Goal: Task Accomplishment & Management: Manage account settings

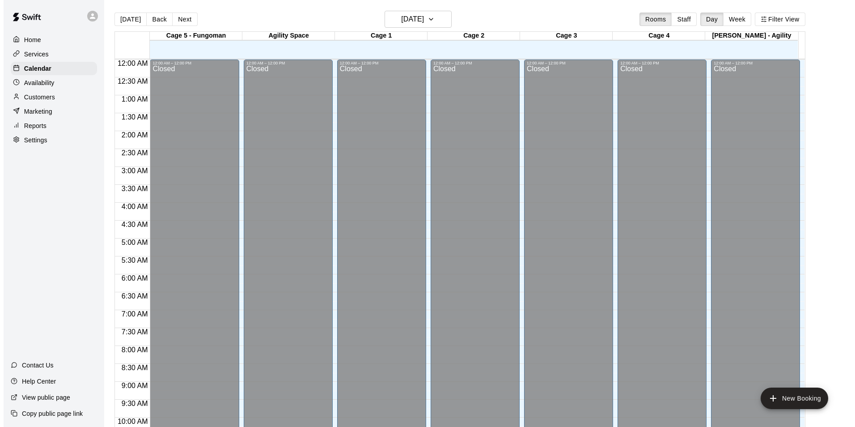
scroll to position [424, 0]
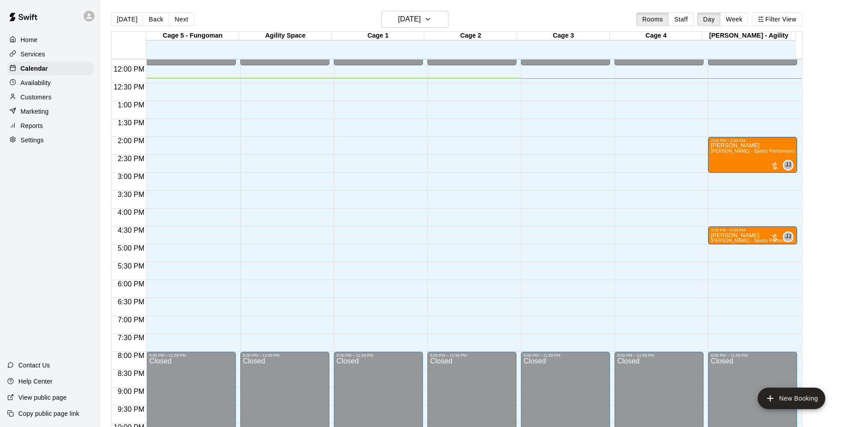
click at [172, 8] on main "[DATE] Back [DATE][DATE] Rooms Staff Day Week Filter View Cage 5 - Fungoman 10 …" at bounding box center [475, 220] width 748 height 441
click at [174, 14] on button "Next" at bounding box center [181, 19] width 25 height 13
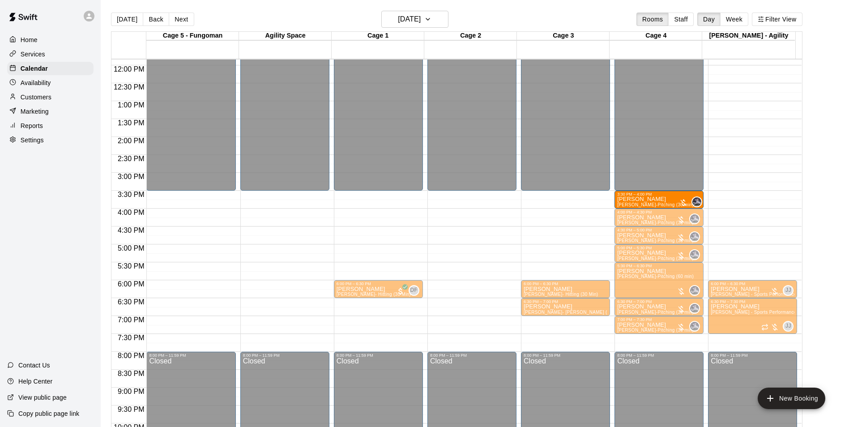
drag, startPoint x: 384, startPoint y: 195, endPoint x: 658, endPoint y: 197, distance: 273.8
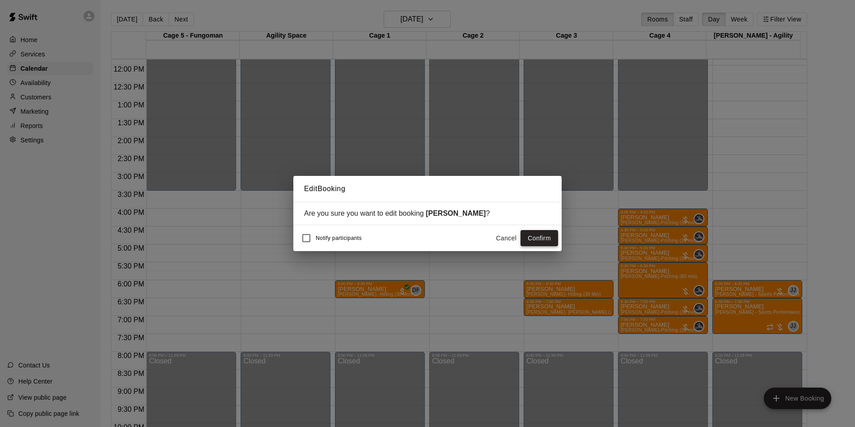
click at [538, 236] on button "Confirm" at bounding box center [540, 238] width 38 height 17
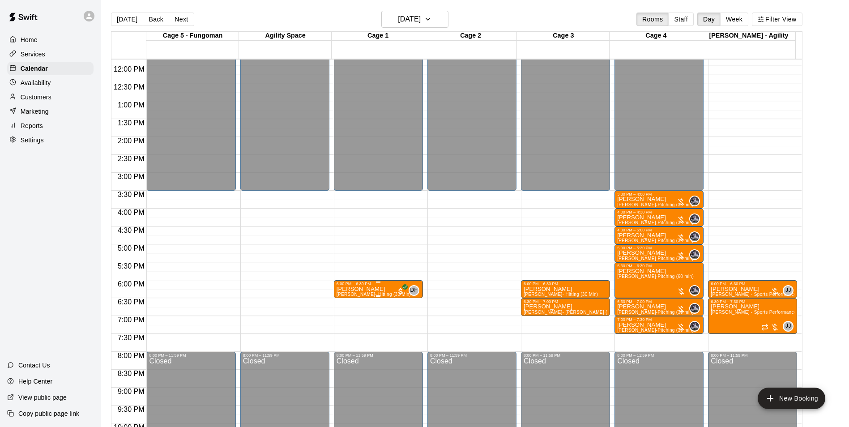
click at [362, 285] on div "6:00 PM – 6:30 PM" at bounding box center [378, 283] width 84 height 4
click at [444, 334] on div at bounding box center [427, 213] width 855 height 427
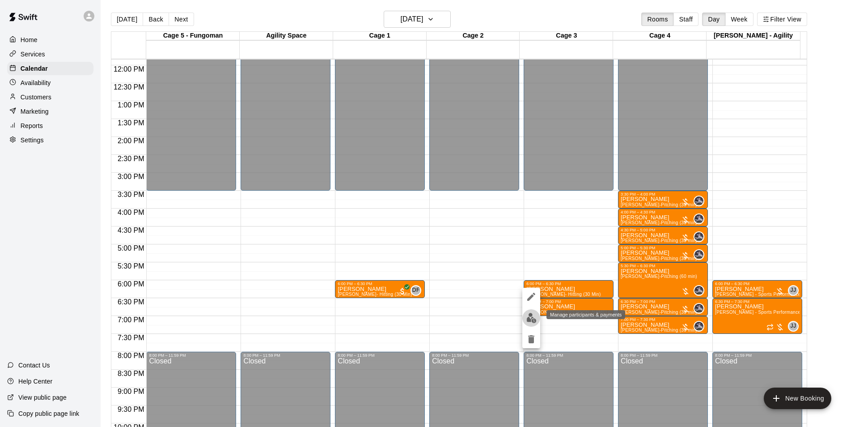
click at [539, 317] on button "edit" at bounding box center [531, 317] width 18 height 17
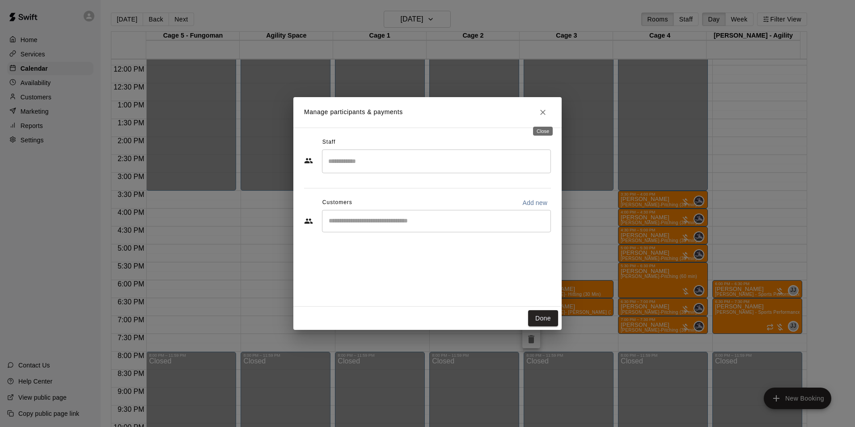
click at [539, 116] on icon "Close" at bounding box center [543, 112] width 9 height 9
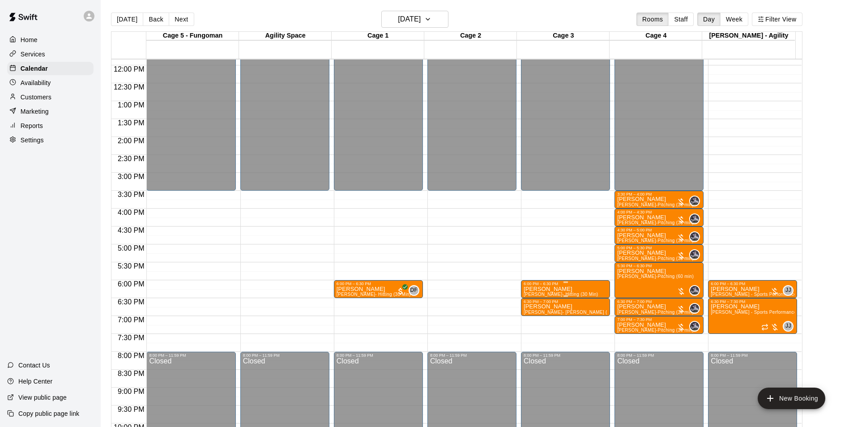
click at [548, 286] on div "6:00 PM – 6:30 PM" at bounding box center [565, 283] width 84 height 4
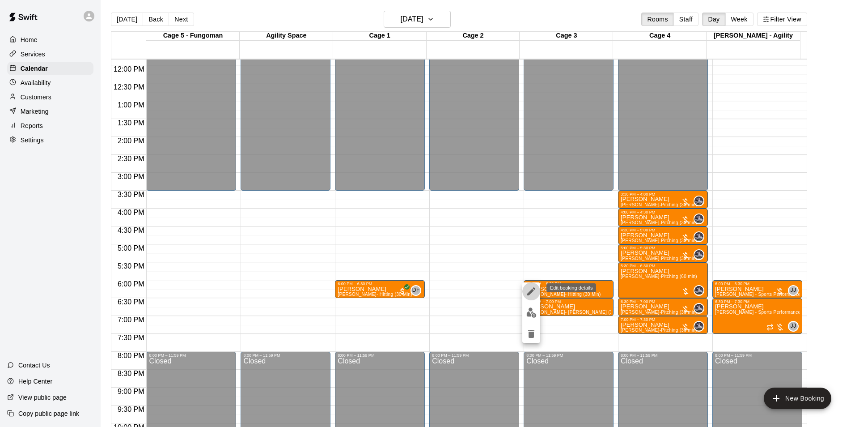
click at [528, 289] on icon "edit" at bounding box center [531, 291] width 11 height 11
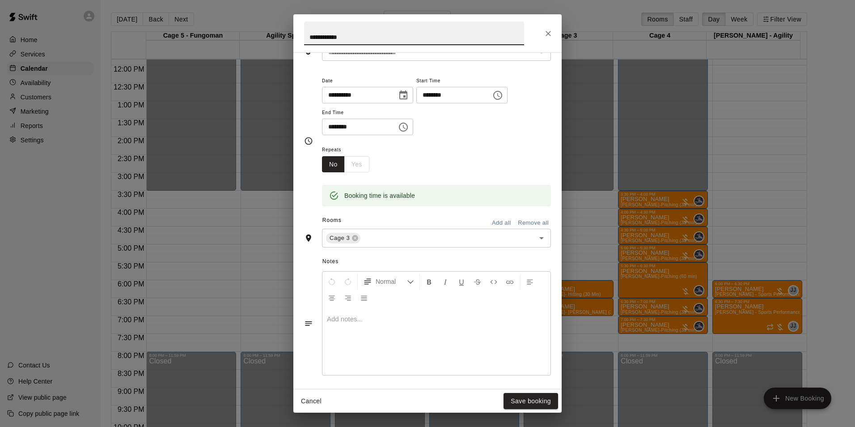
scroll to position [0, 0]
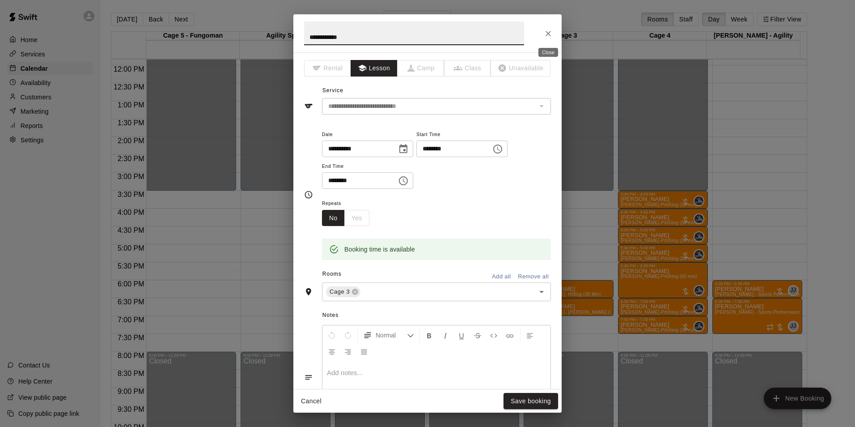
click at [545, 34] on icon "Close" at bounding box center [548, 33] width 9 height 9
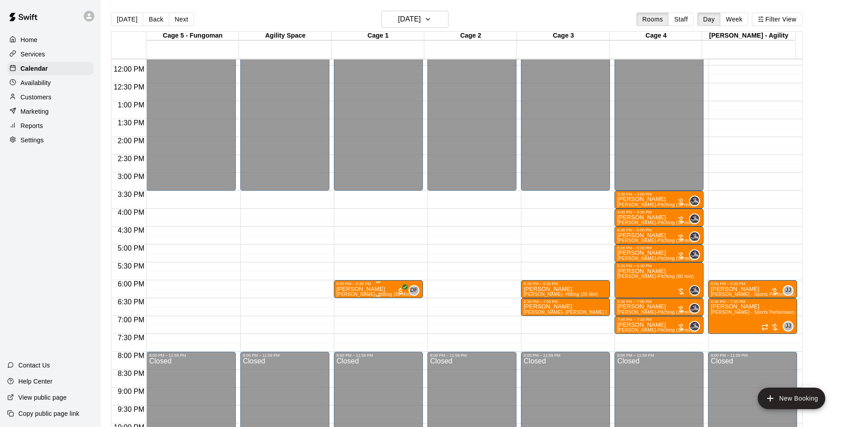
click at [350, 289] on p "[PERSON_NAME]" at bounding box center [373, 289] width 74 height 0
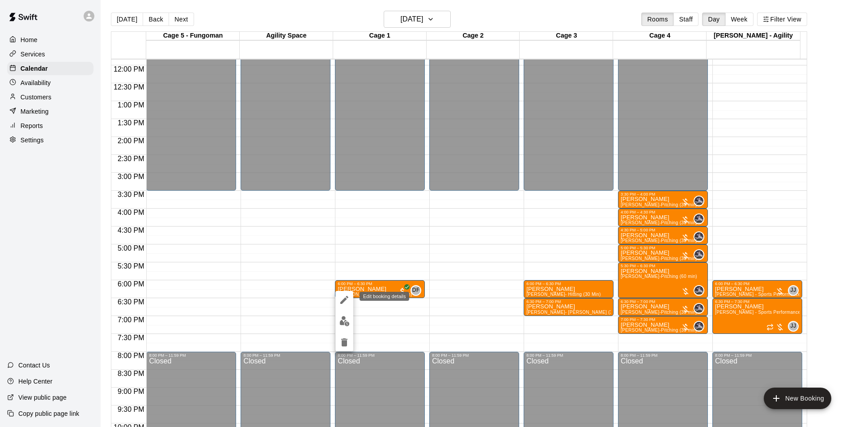
click at [345, 298] on icon "edit" at bounding box center [344, 300] width 8 height 8
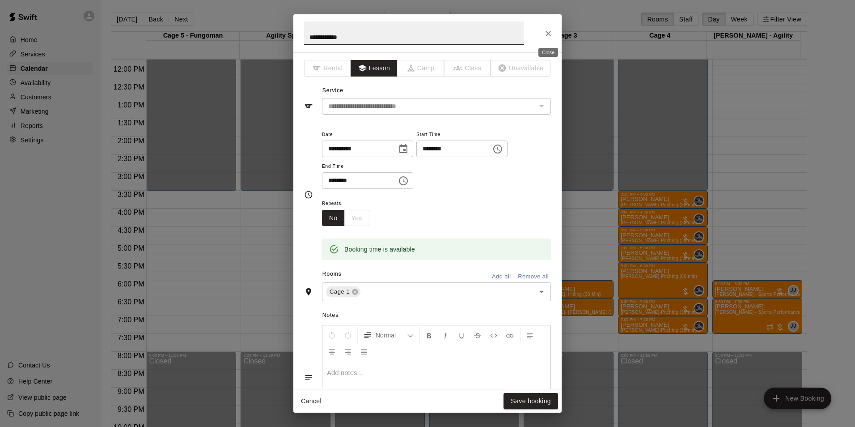
click at [546, 35] on icon "Close" at bounding box center [548, 33] width 9 height 9
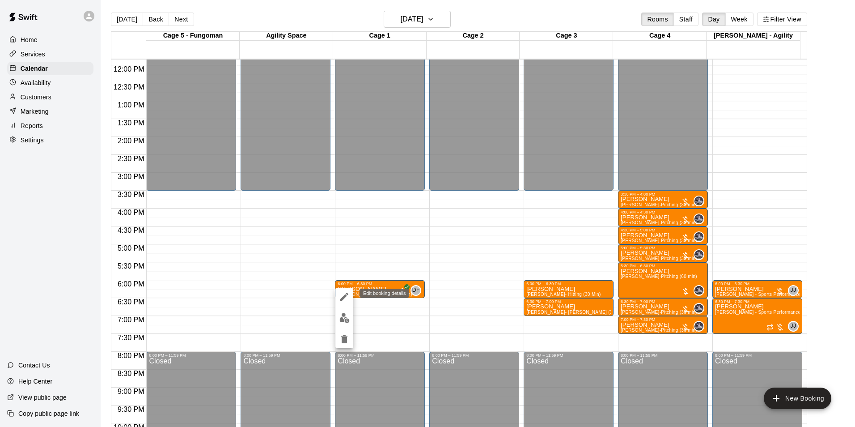
click at [342, 296] on icon "edit" at bounding box center [344, 296] width 11 height 11
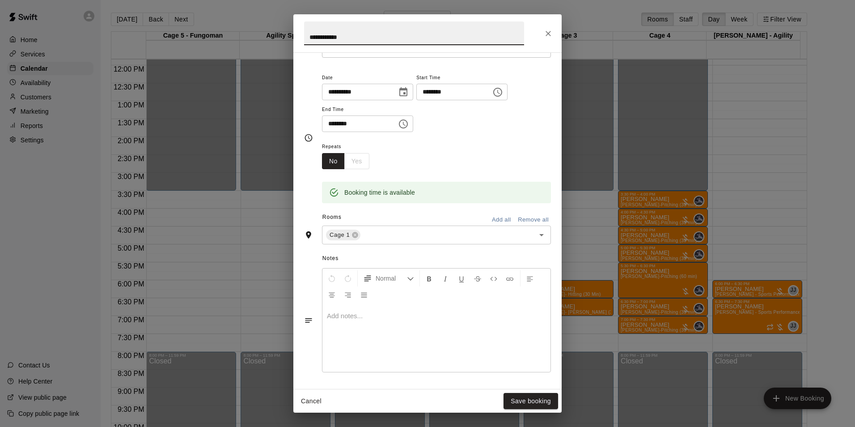
scroll to position [170, 0]
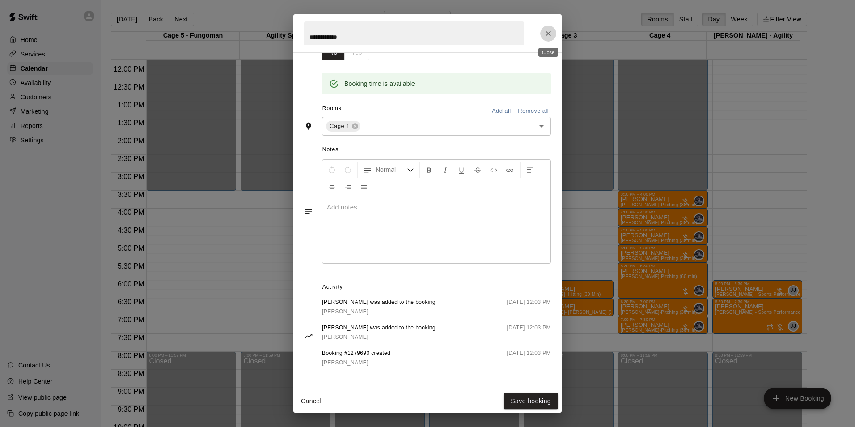
click at [548, 31] on icon "Close" at bounding box center [548, 33] width 9 height 9
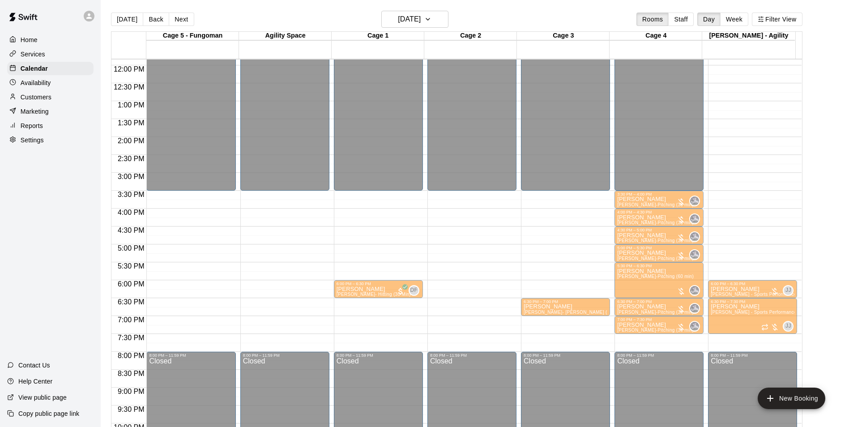
click at [552, 289] on p "[PERSON_NAME]" at bounding box center [560, 289] width 74 height 0
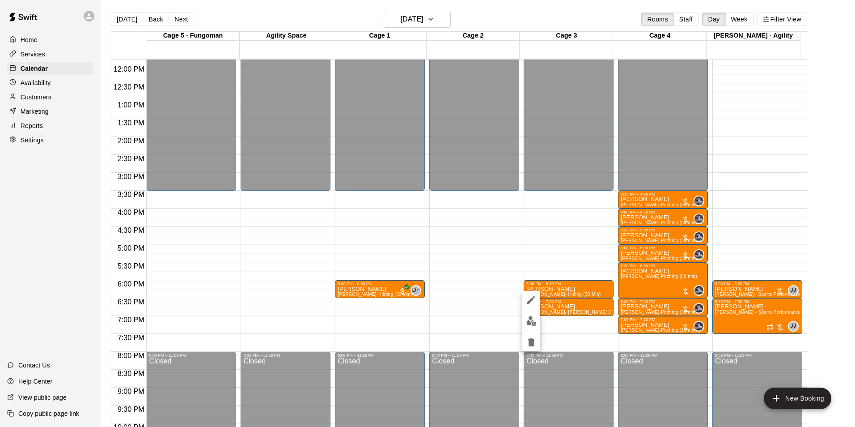
click at [535, 301] on icon "edit" at bounding box center [531, 299] width 11 height 11
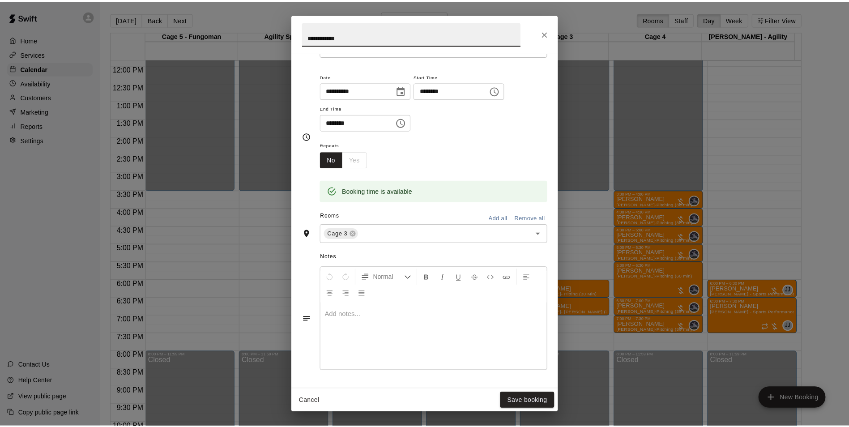
scroll to position [116, 0]
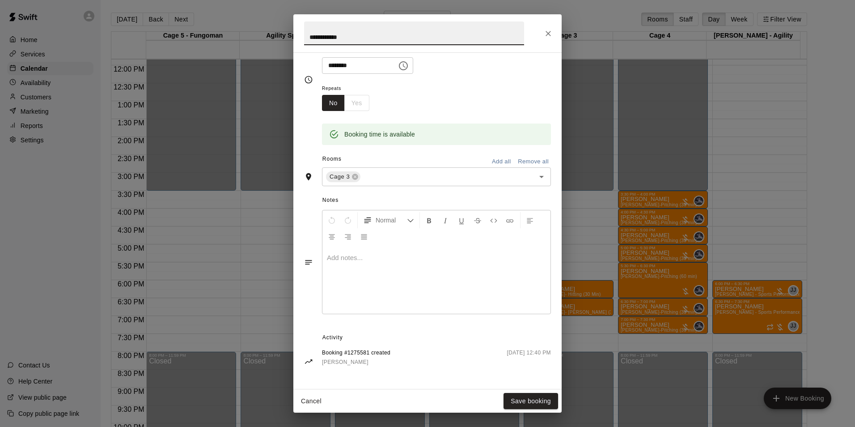
click at [544, 33] on icon "Close" at bounding box center [548, 33] width 9 height 9
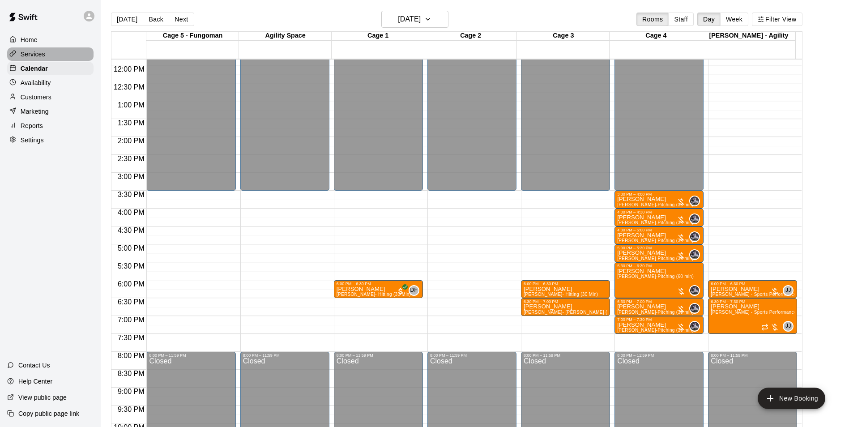
click at [42, 57] on p "Services" at bounding box center [33, 54] width 25 height 9
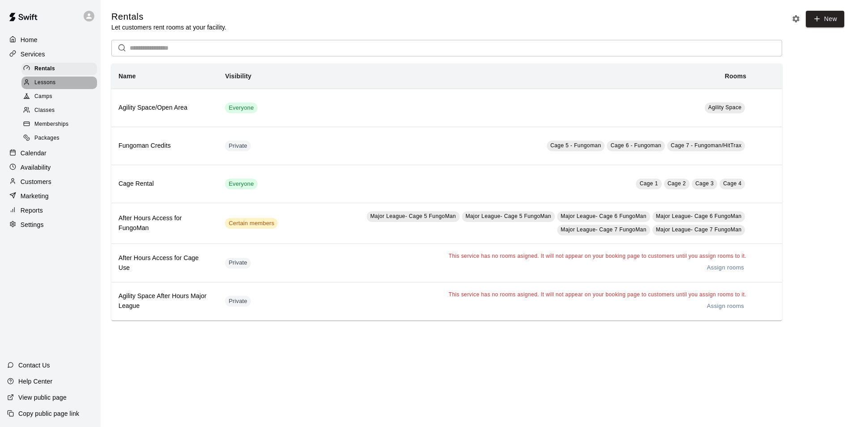
click at [27, 89] on div "Lessons" at bounding box center [59, 82] width 76 height 13
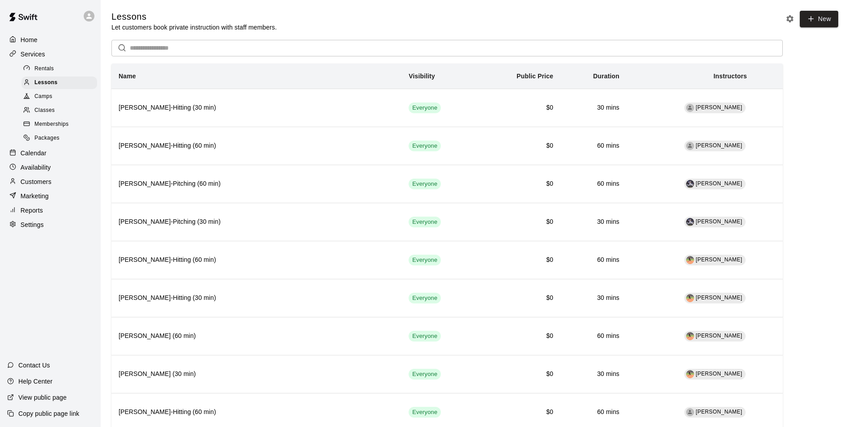
click at [25, 123] on div at bounding box center [28, 124] width 11 height 8
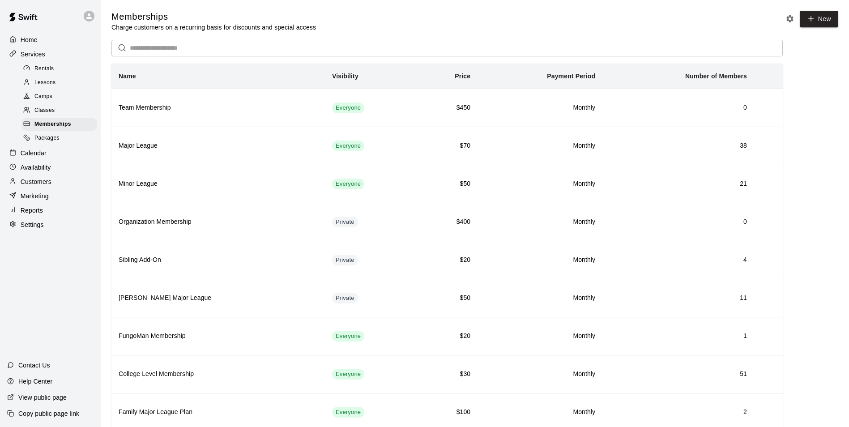
click at [62, 114] on div "Classes" at bounding box center [59, 110] width 76 height 13
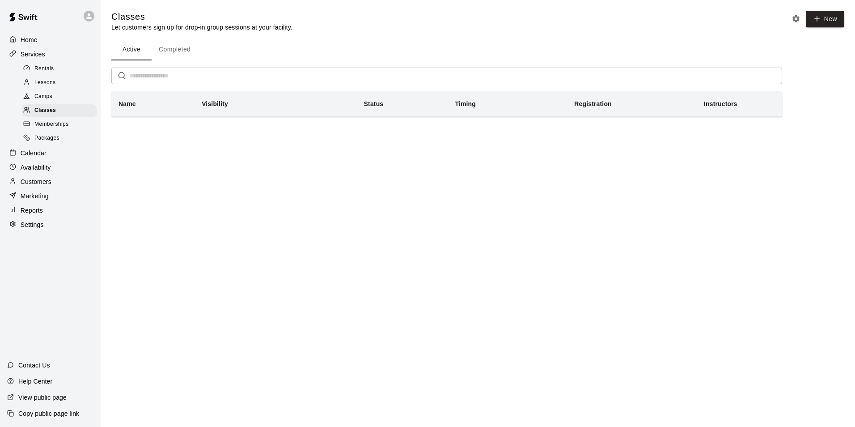
click at [64, 103] on div "Camps" at bounding box center [59, 96] width 76 height 13
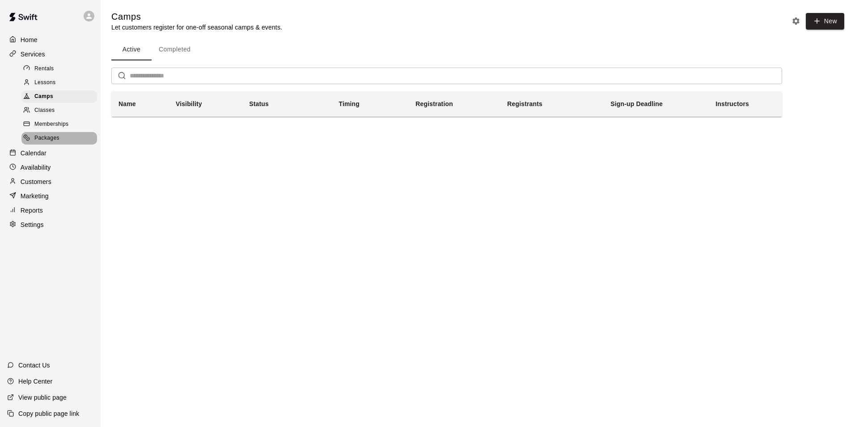
click at [65, 144] on div "Packages" at bounding box center [59, 138] width 76 height 13
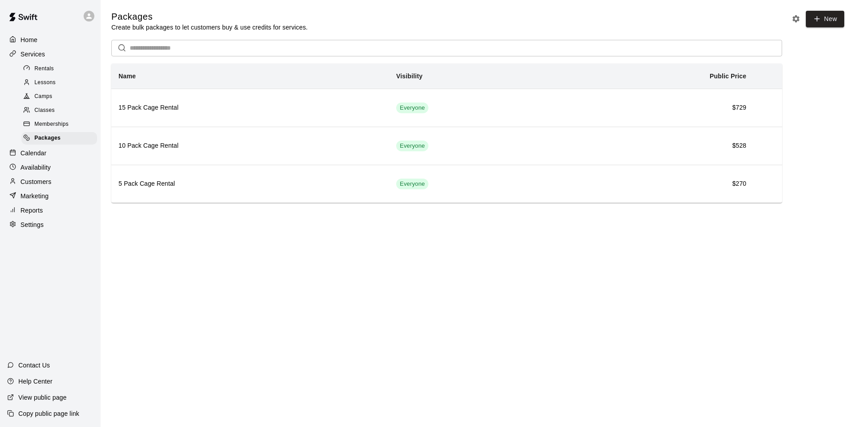
click at [96, 17] on div at bounding box center [91, 16] width 19 height 18
click at [34, 162] on div at bounding box center [427, 213] width 855 height 427
click at [34, 157] on p "Calendar" at bounding box center [34, 153] width 26 height 9
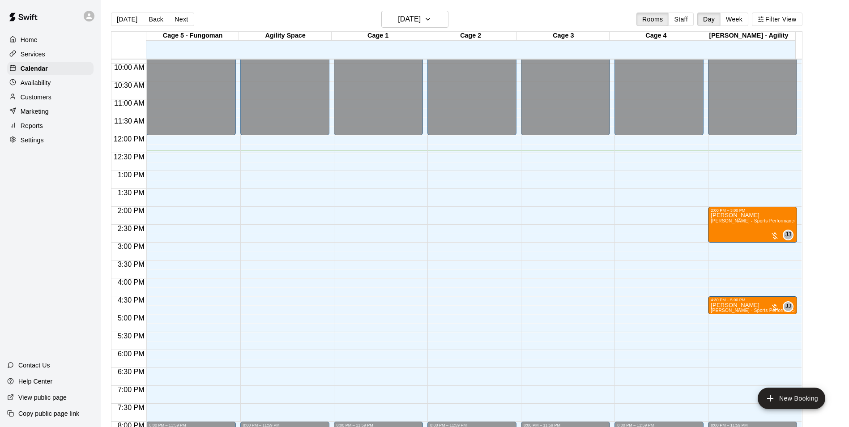
scroll to position [266, 0]
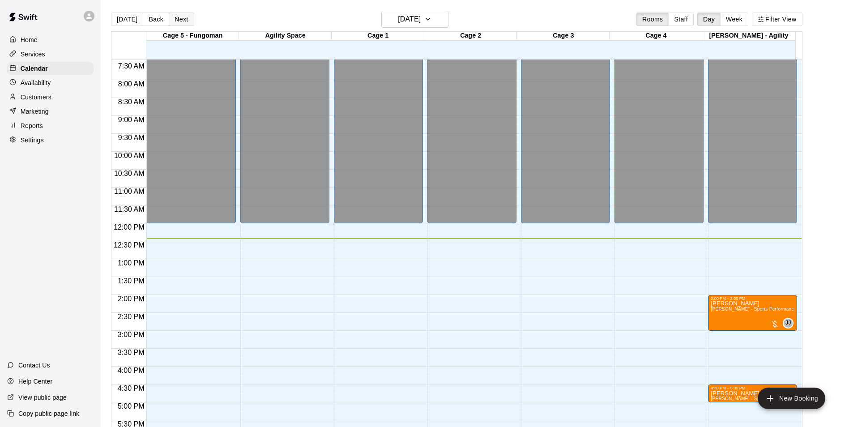
click at [172, 21] on button "Next" at bounding box center [181, 19] width 25 height 13
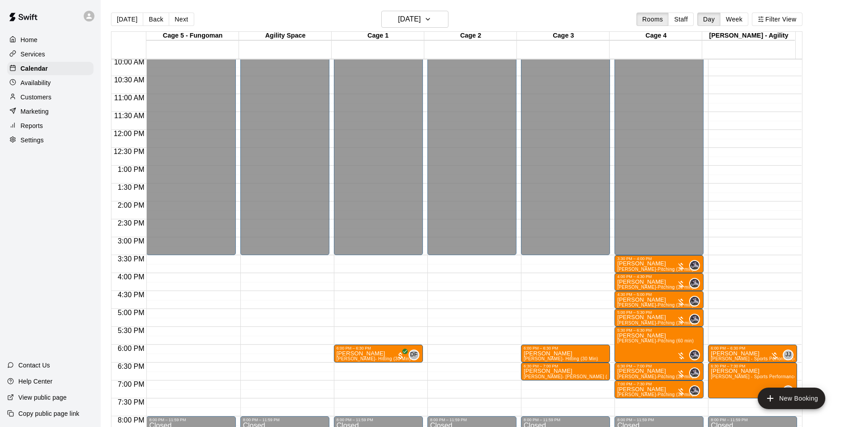
scroll to position [445, 0]
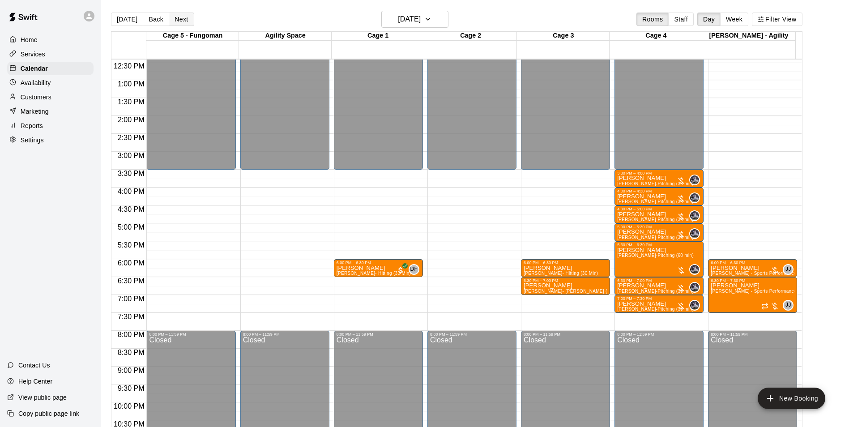
click at [171, 18] on button "Next" at bounding box center [181, 19] width 25 height 13
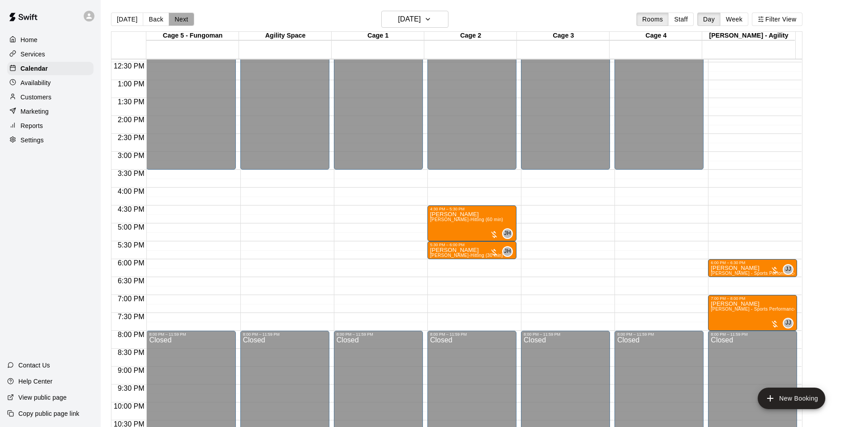
click at [171, 18] on button "Next" at bounding box center [181, 19] width 25 height 13
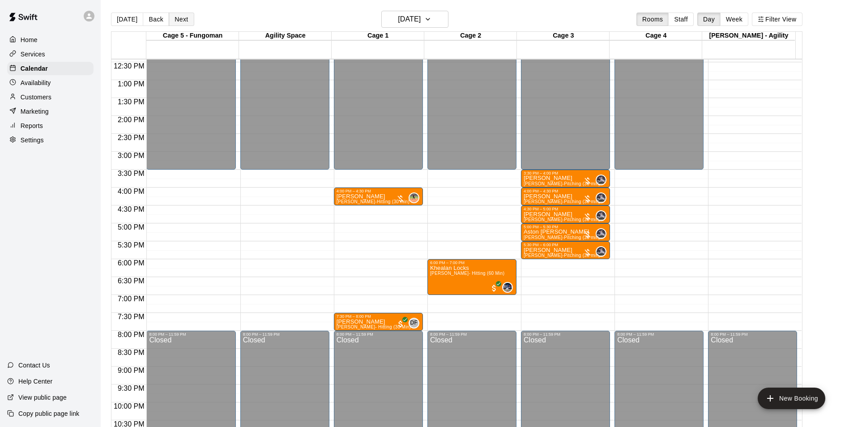
click at [171, 18] on button "Next" at bounding box center [181, 19] width 25 height 13
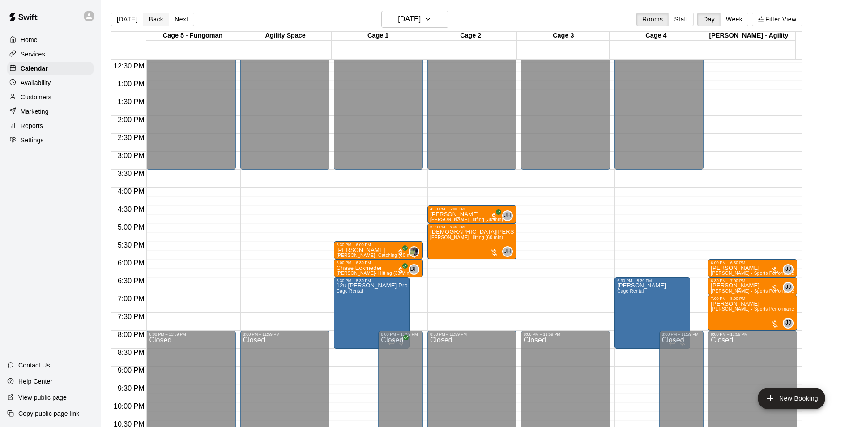
click at [151, 23] on button "Back" at bounding box center [156, 19] width 26 height 13
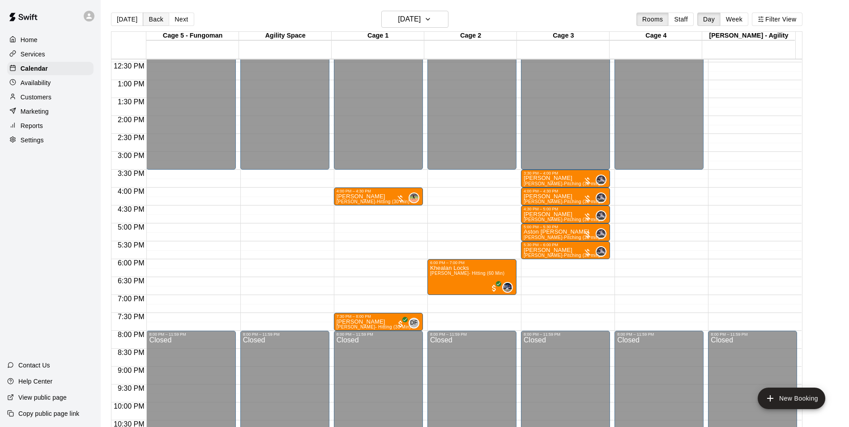
click at [151, 23] on button "Back" at bounding box center [156, 19] width 26 height 13
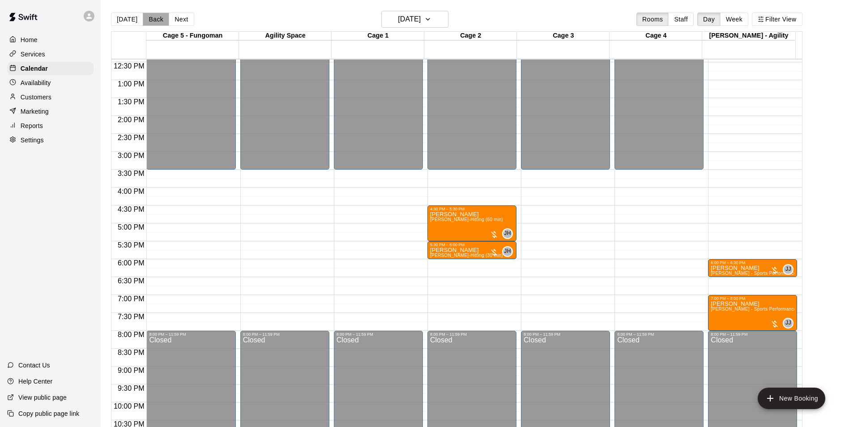
click at [151, 23] on button "Back" at bounding box center [156, 19] width 26 height 13
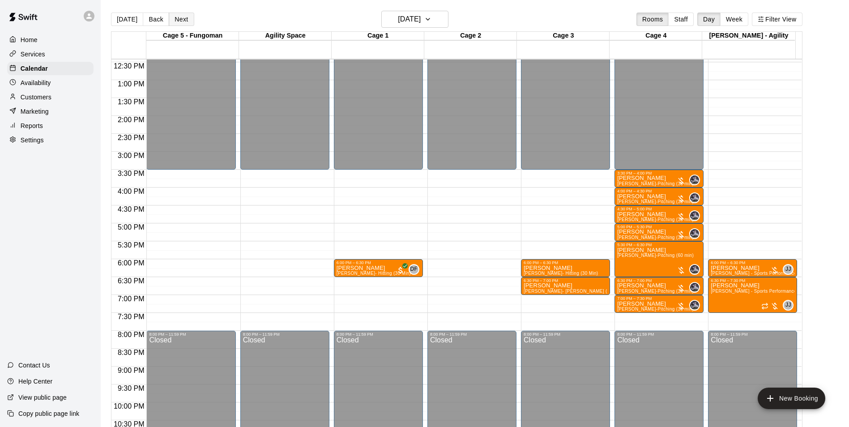
click at [173, 23] on button "Next" at bounding box center [181, 19] width 25 height 13
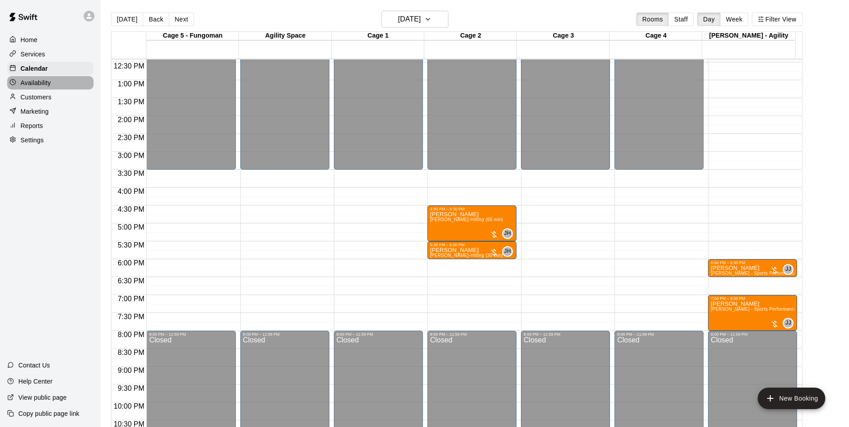
click at [53, 80] on div "Availability" at bounding box center [50, 82] width 86 height 13
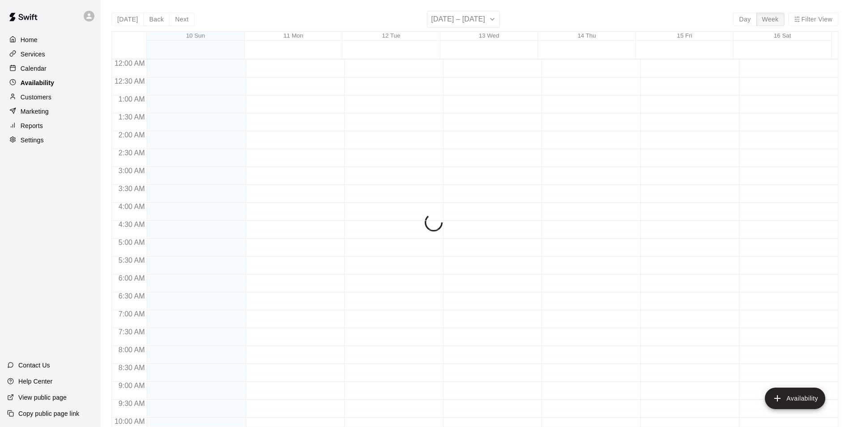
scroll to position [445, 0]
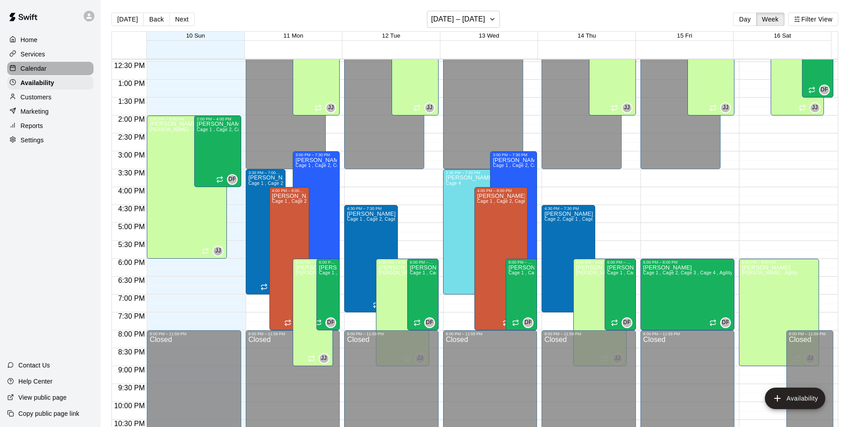
click at [62, 68] on div "Calendar" at bounding box center [50, 68] width 86 height 13
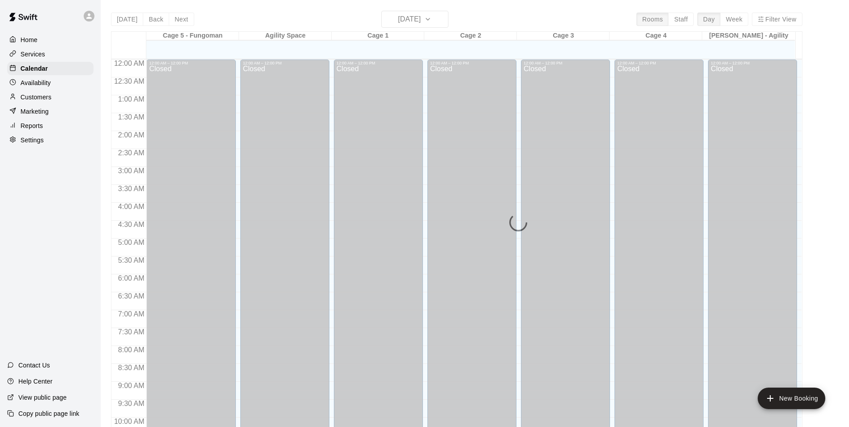
scroll to position [445, 0]
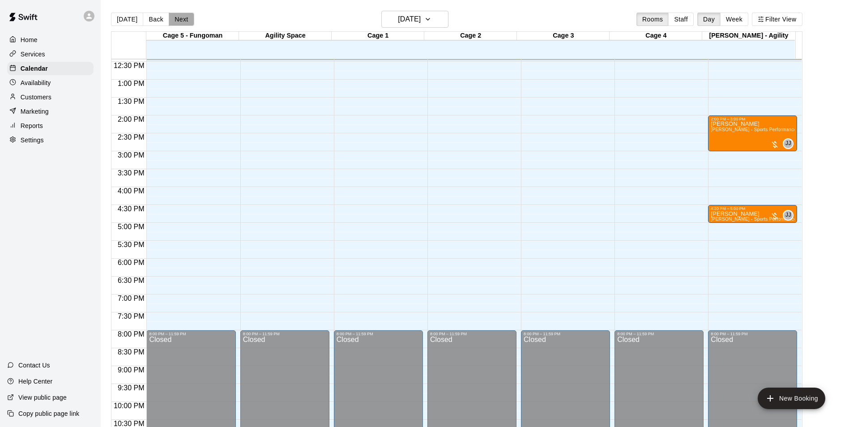
click at [178, 15] on button "Next" at bounding box center [181, 19] width 25 height 13
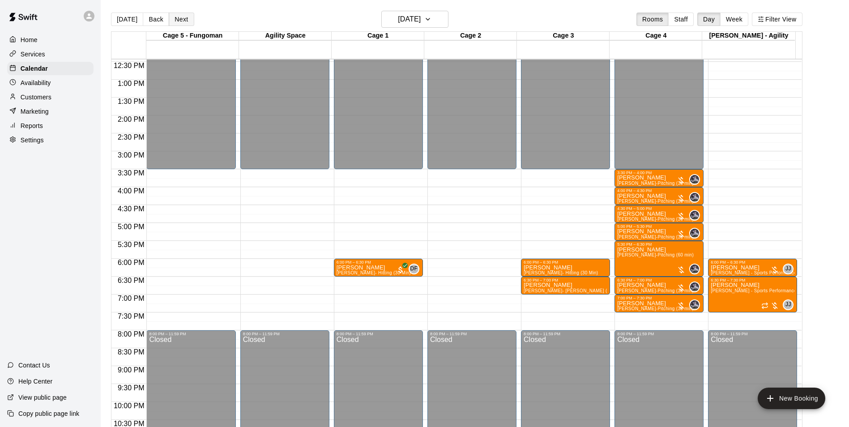
click at [178, 15] on button "Next" at bounding box center [181, 19] width 25 height 13
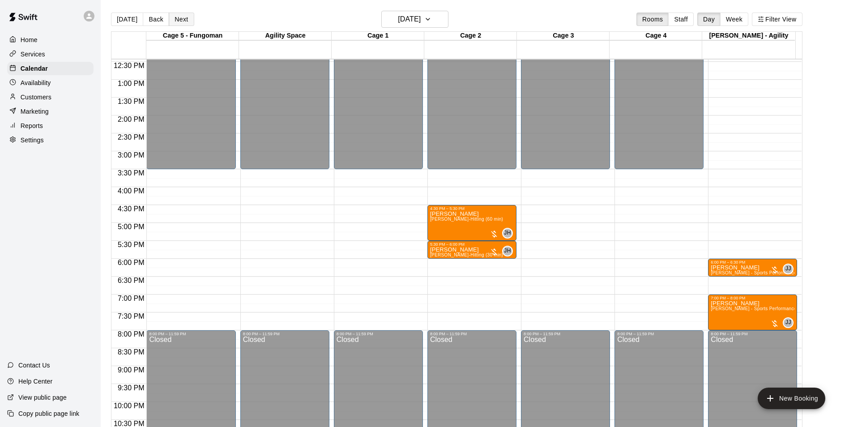
click at [178, 15] on button "Next" at bounding box center [181, 19] width 25 height 13
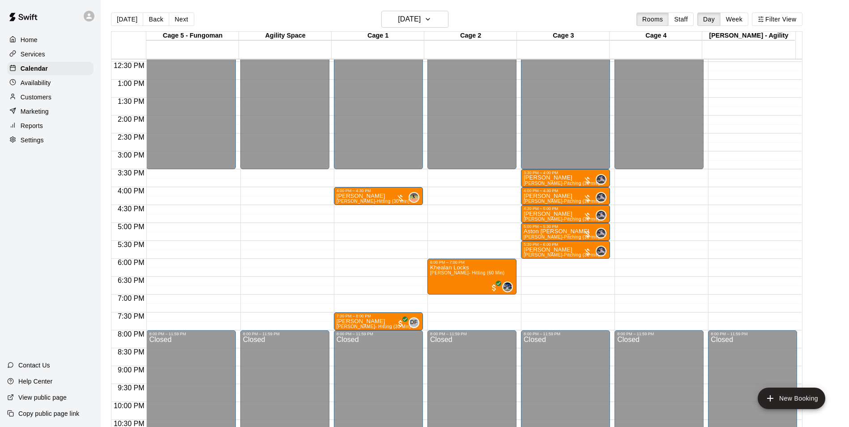
click at [178, 28] on div "[DATE] Back [DATE][DATE] Rooms Staff Day Week Filter View" at bounding box center [456, 21] width 691 height 21
click at [183, 14] on button "Next" at bounding box center [181, 19] width 25 height 13
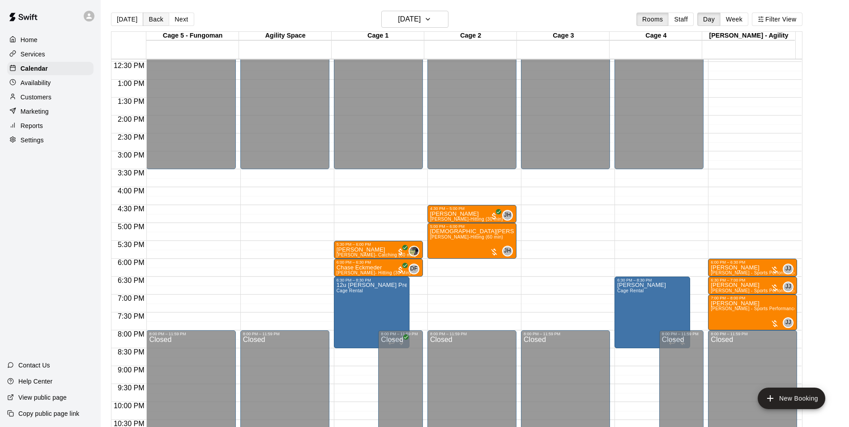
click at [157, 15] on button "Back" at bounding box center [156, 19] width 26 height 13
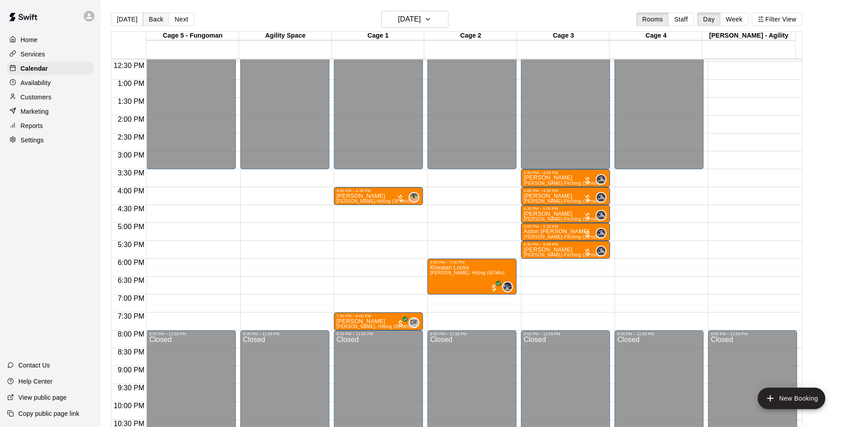
click at [157, 15] on button "Back" at bounding box center [156, 19] width 26 height 13
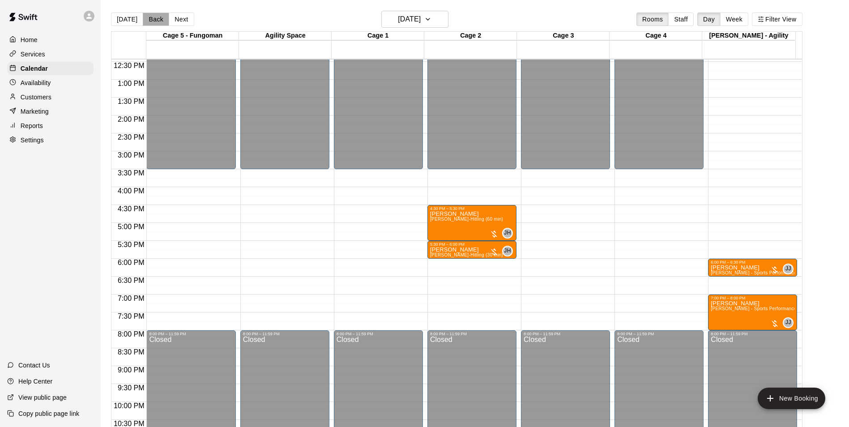
click at [157, 15] on button "Back" at bounding box center [156, 19] width 26 height 13
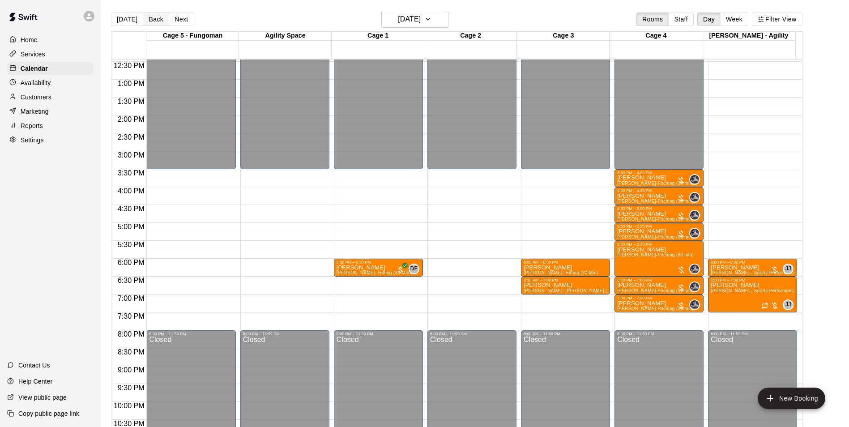
click at [157, 15] on button "Back" at bounding box center [156, 19] width 26 height 13
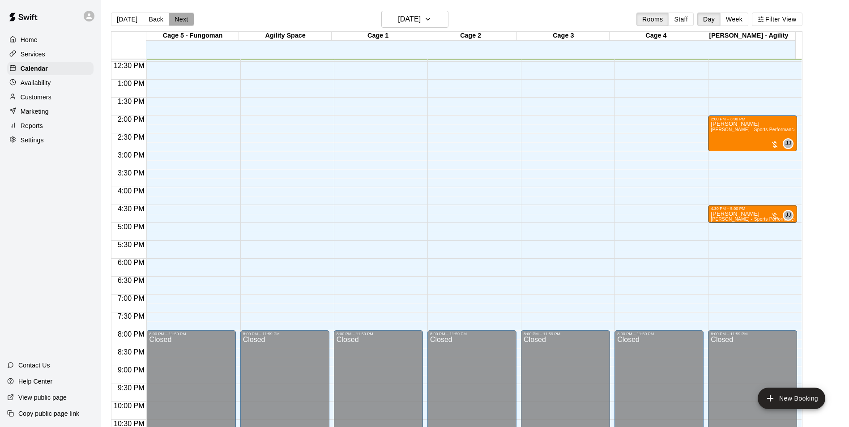
click at [190, 22] on button "Next" at bounding box center [181, 19] width 25 height 13
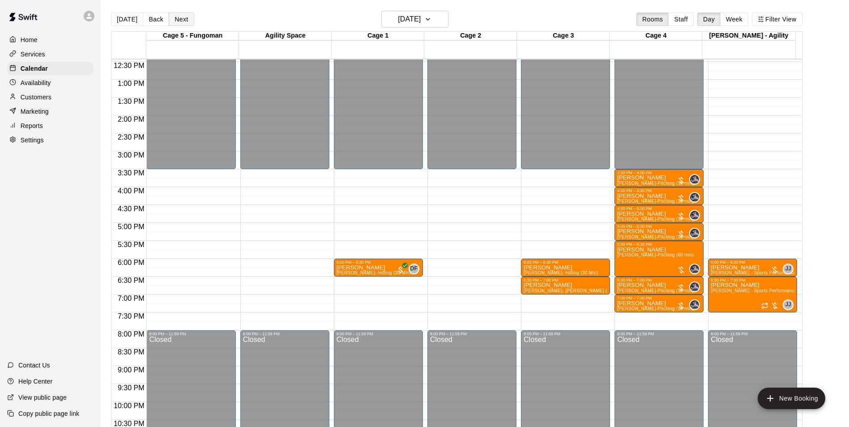
click at [190, 22] on button "Next" at bounding box center [181, 19] width 25 height 13
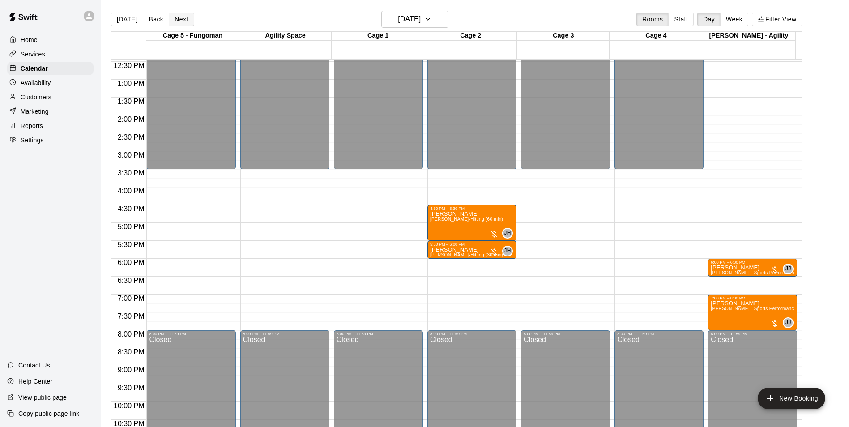
click at [190, 22] on button "Next" at bounding box center [181, 19] width 25 height 13
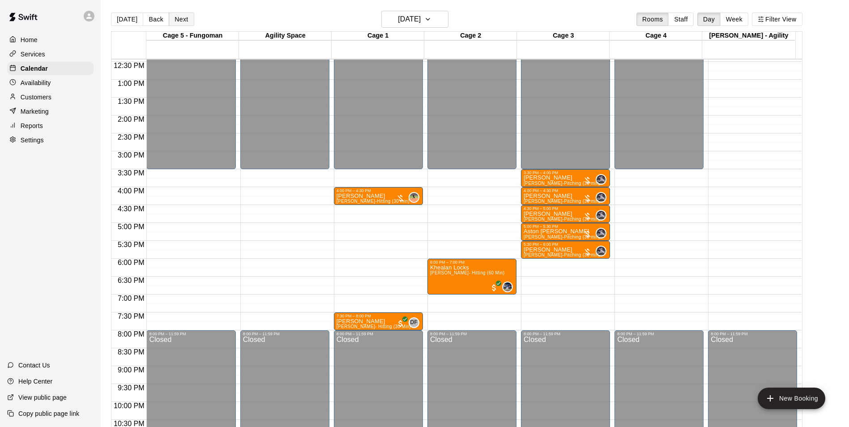
click at [190, 22] on button "Next" at bounding box center [181, 19] width 25 height 13
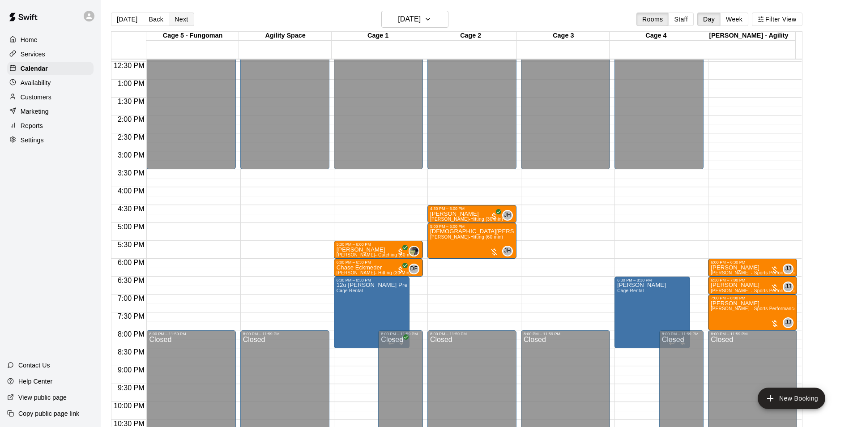
click at [190, 22] on button "Next" at bounding box center [181, 19] width 25 height 13
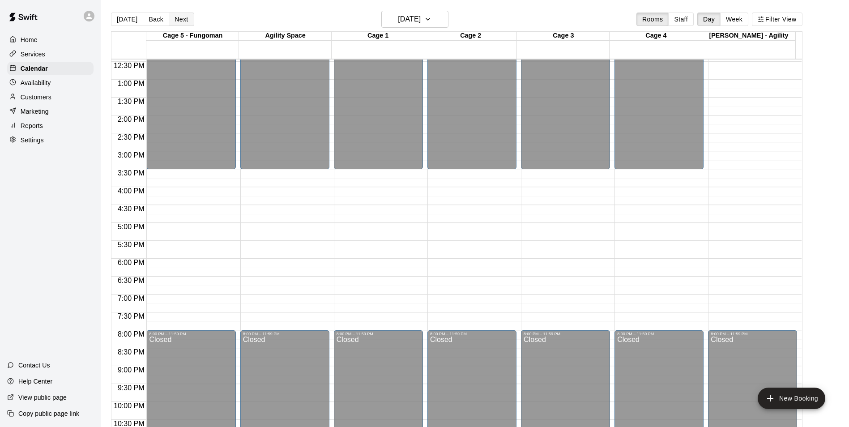
click at [190, 22] on button "Next" at bounding box center [181, 19] width 25 height 13
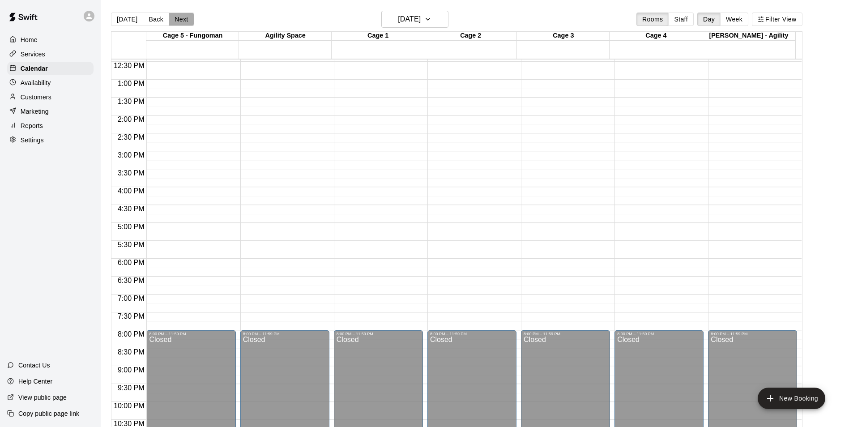
click at [190, 22] on button "Next" at bounding box center [181, 19] width 25 height 13
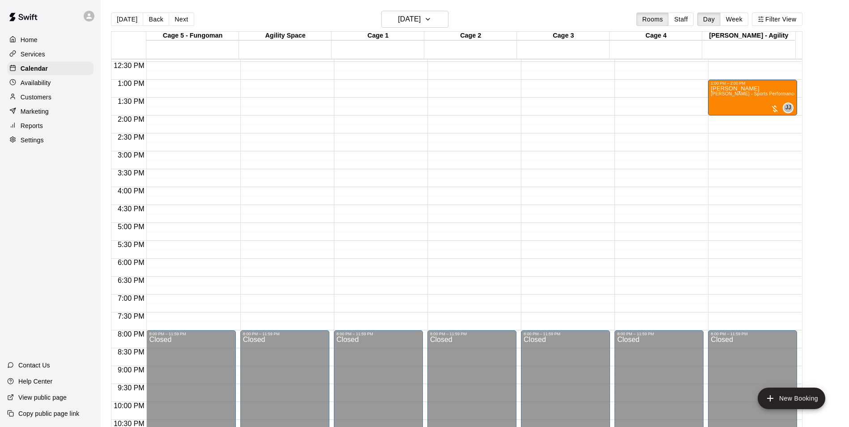
click at [191, 21] on div "[DATE] Back [DATE][DATE] Rooms Staff Day Week Filter View" at bounding box center [456, 21] width 691 height 21
click at [185, 21] on button "Next" at bounding box center [181, 19] width 25 height 13
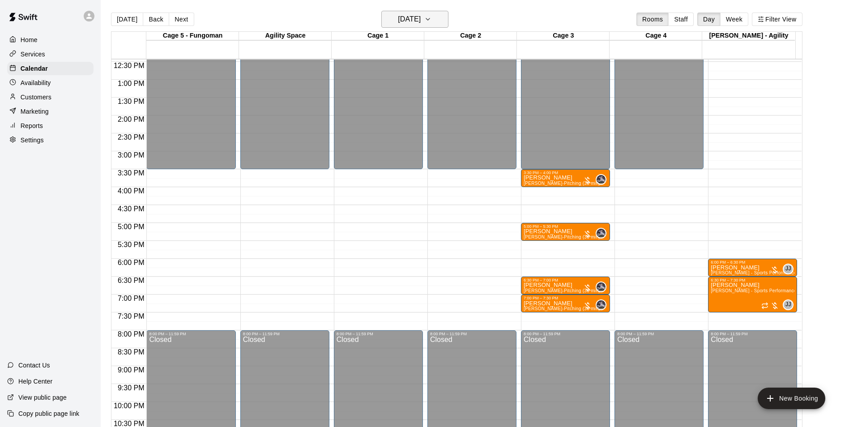
click at [431, 21] on icon "button" at bounding box center [427, 19] width 7 height 11
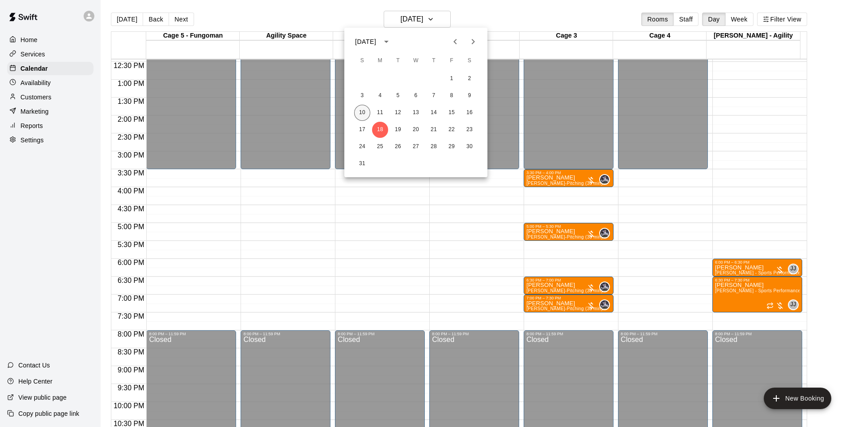
click at [361, 113] on button "10" at bounding box center [362, 113] width 16 height 16
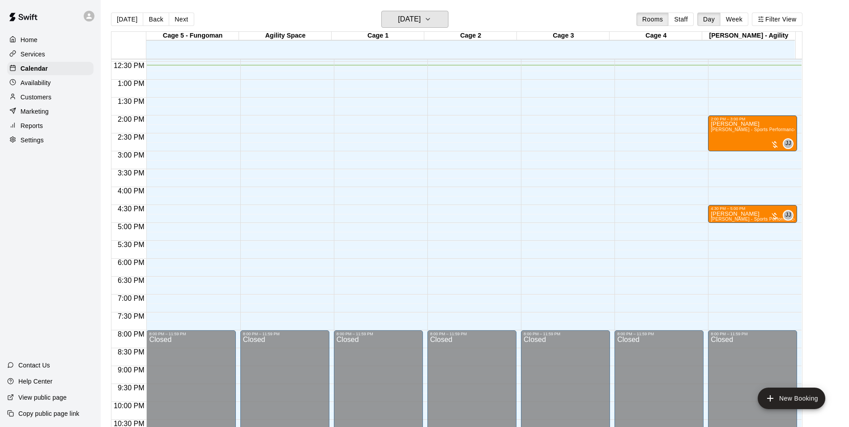
click at [381, 11] on button "[DATE]" at bounding box center [414, 19] width 67 height 17
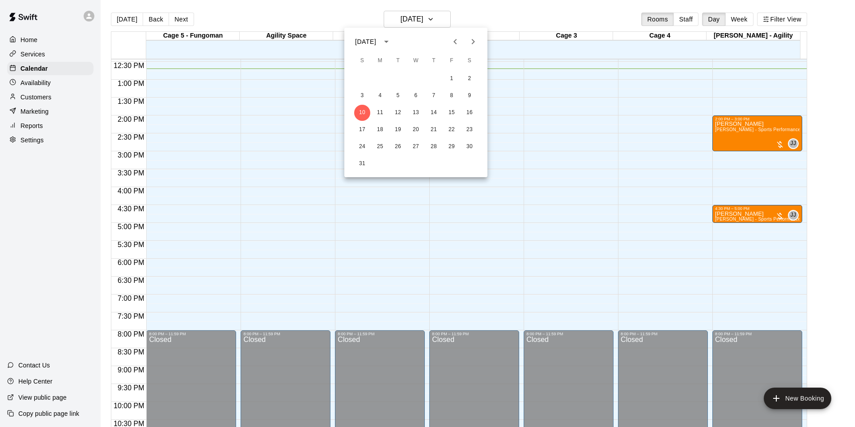
click at [357, 9] on div at bounding box center [427, 213] width 855 height 427
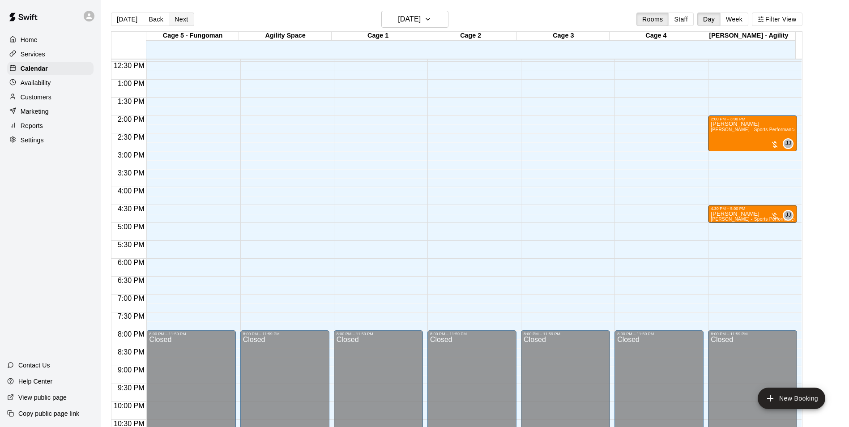
click at [190, 20] on button "Next" at bounding box center [181, 19] width 25 height 13
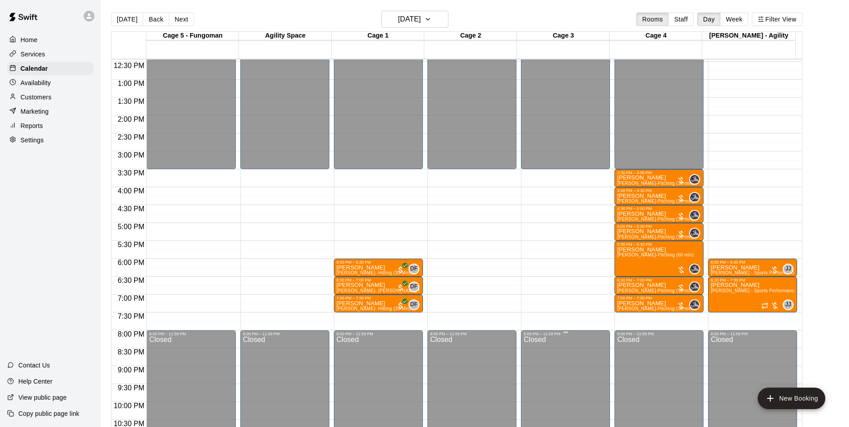
click at [169, 13] on button "Next" at bounding box center [181, 19] width 25 height 13
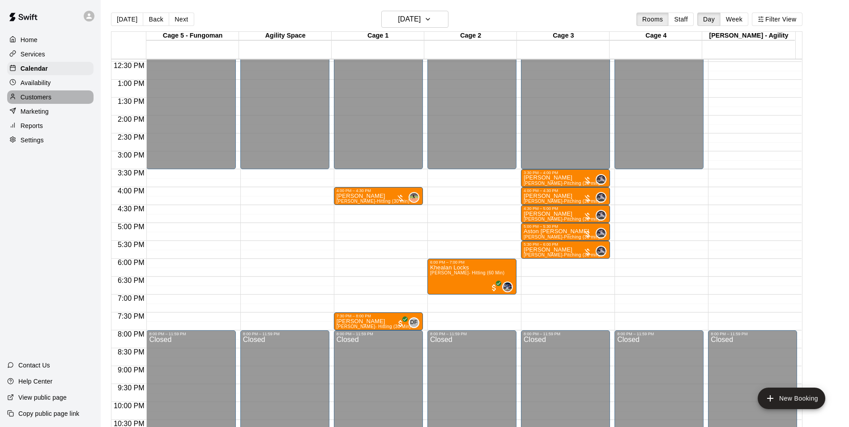
click at [30, 93] on div "Customers" at bounding box center [50, 96] width 86 height 13
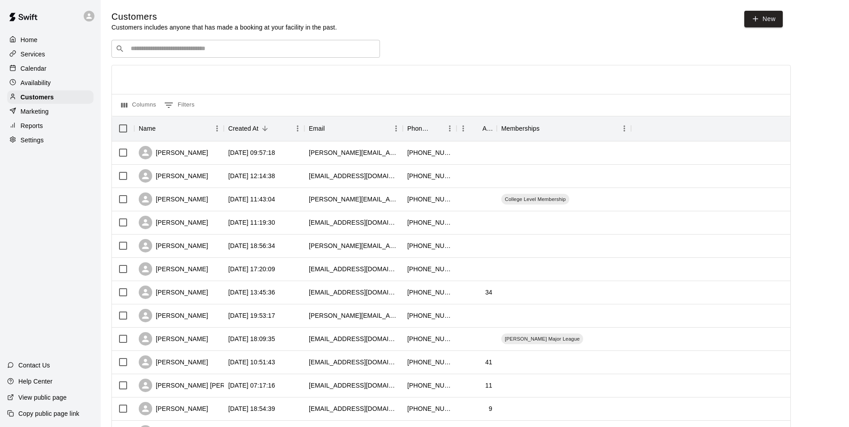
click at [168, 50] on input "Search customers by name or email" at bounding box center [252, 48] width 248 height 9
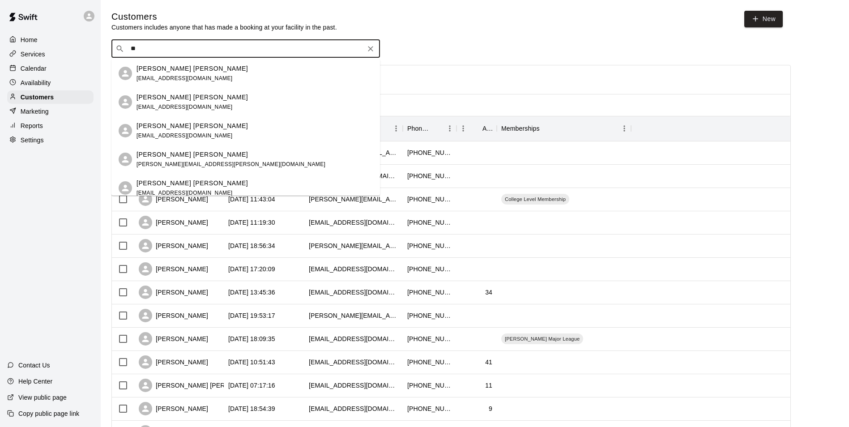
type input "*"
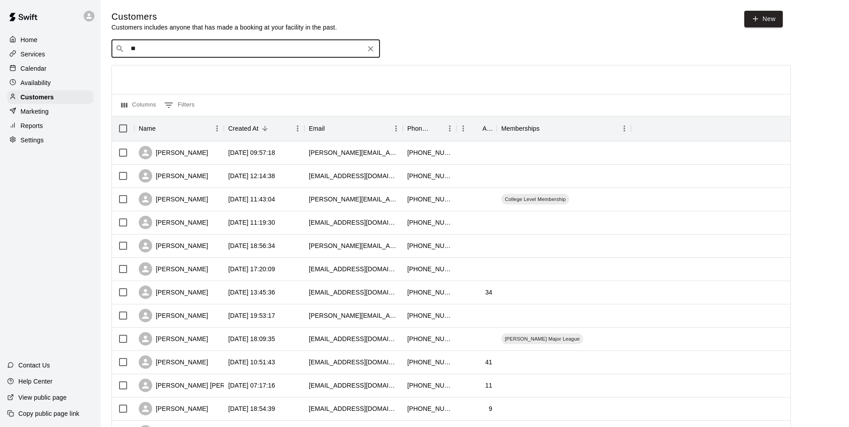
type input "***"
click at [162, 102] on div "[PERSON_NAME] [EMAIL_ADDRESS][DOMAIN_NAME]" at bounding box center [184, 102] width 96 height 19
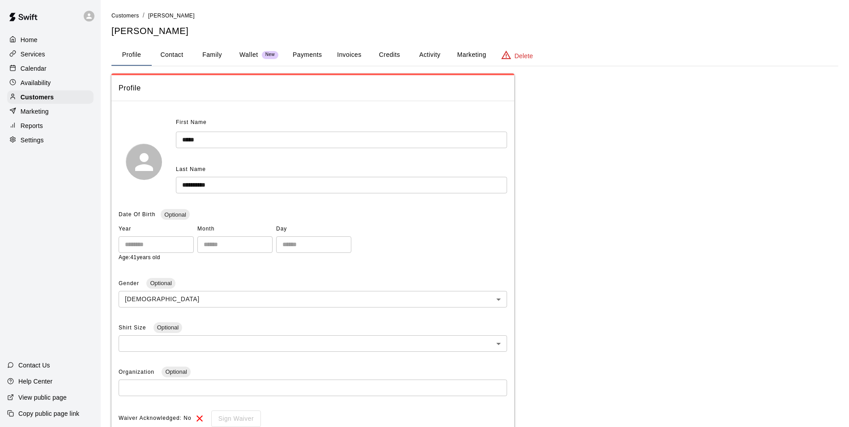
click at [166, 56] on button "Contact" at bounding box center [172, 54] width 40 height 21
select select "**"
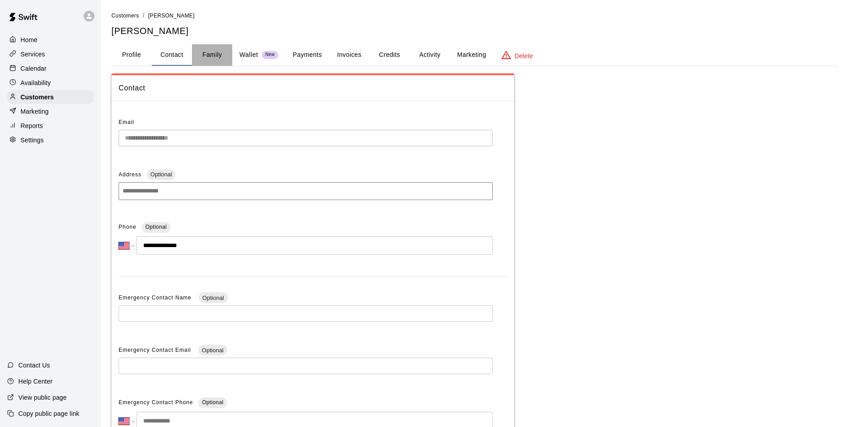
click at [209, 51] on button "Family" at bounding box center [212, 54] width 40 height 21
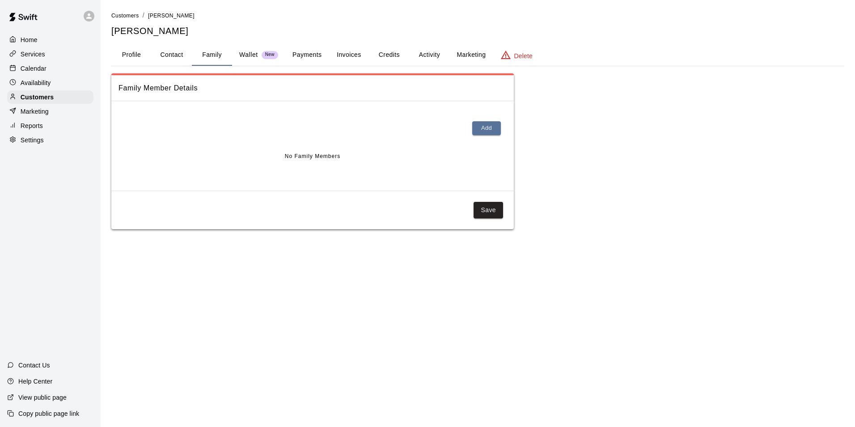
click at [57, 97] on div "Customers" at bounding box center [50, 96] width 86 height 13
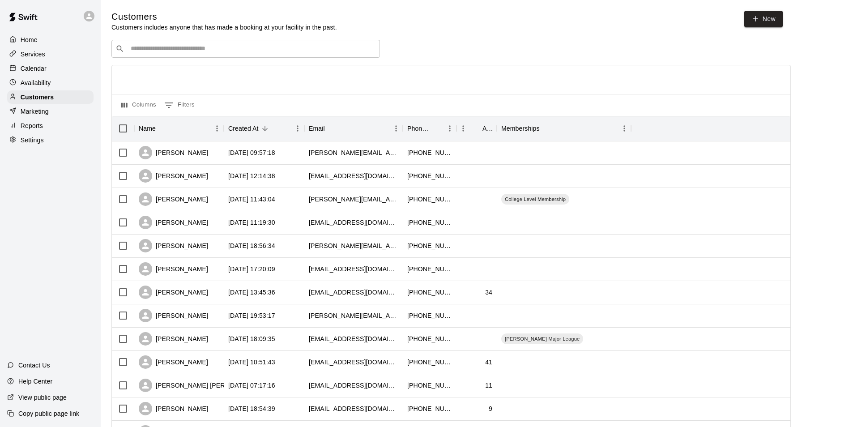
click at [175, 51] on input "Search customers by name or email" at bounding box center [252, 48] width 248 height 9
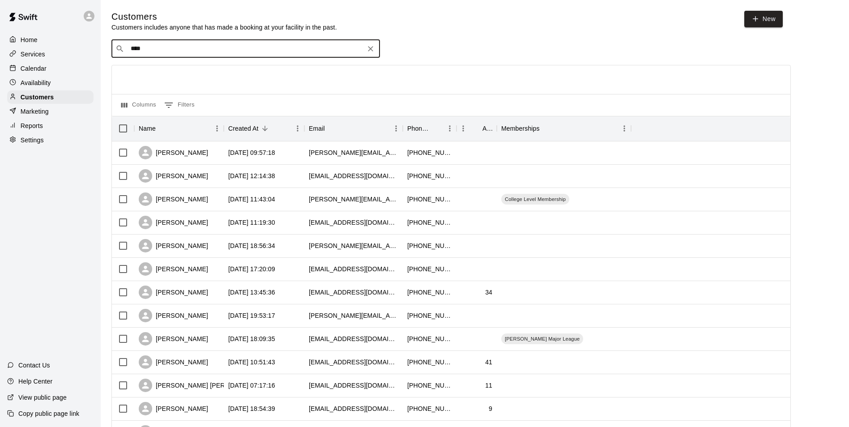
type input "*****"
click at [167, 74] on div "[PERSON_NAME] [EMAIL_ADDRESS][DOMAIN_NAME]" at bounding box center [184, 73] width 96 height 19
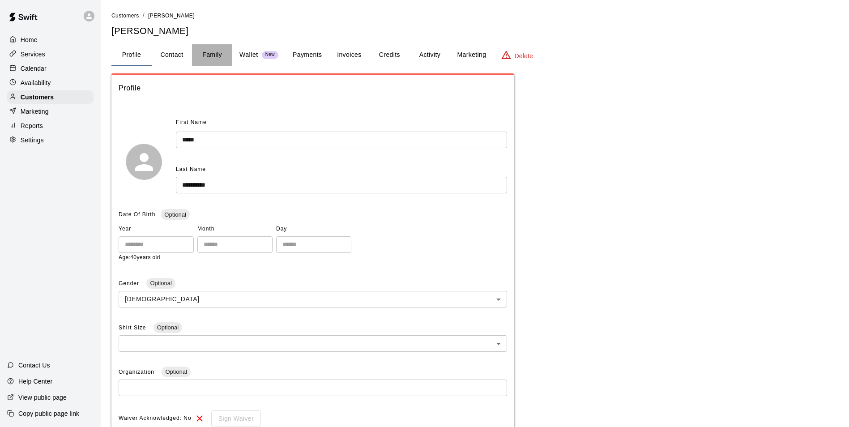
click at [207, 51] on button "Family" at bounding box center [212, 54] width 40 height 21
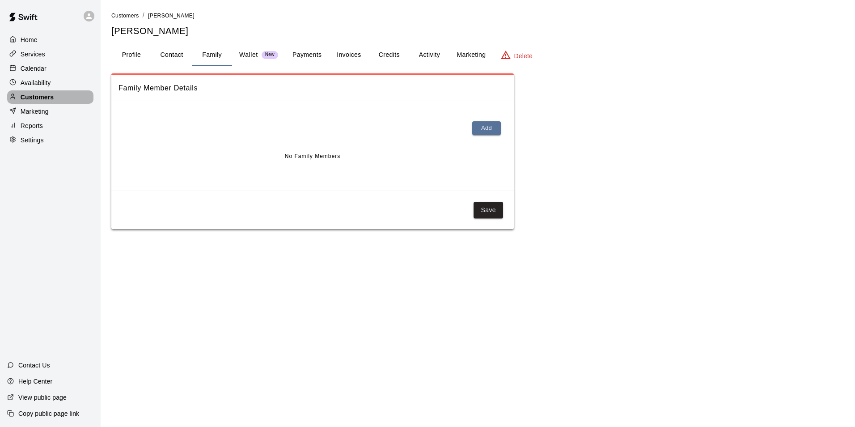
click at [61, 96] on div "Customers" at bounding box center [50, 96] width 86 height 13
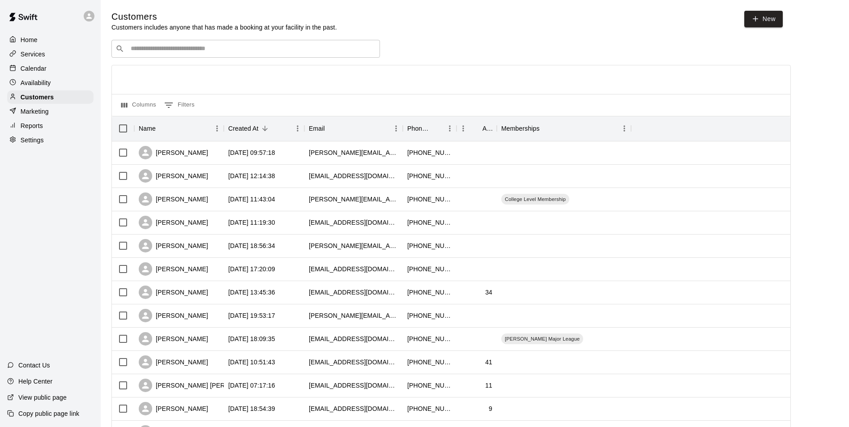
click at [166, 50] on input "Search customers by name or email" at bounding box center [252, 48] width 248 height 9
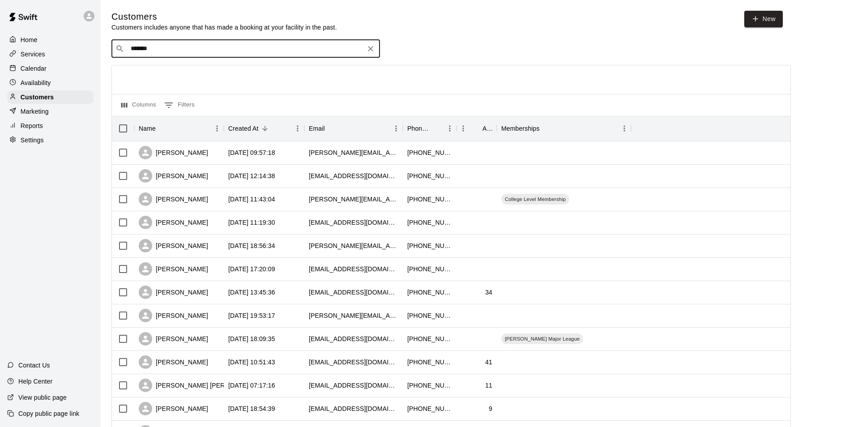
type input "********"
click at [186, 72] on p "[PERSON_NAME]" at bounding box center [163, 68] width 55 height 9
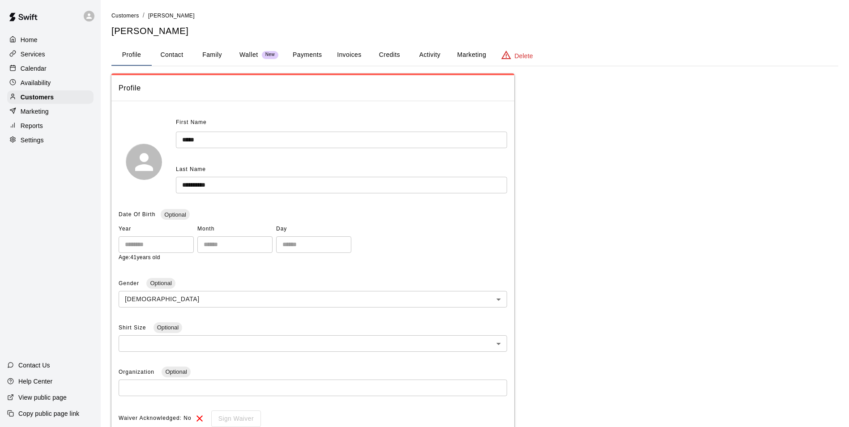
click at [198, 55] on button "Family" at bounding box center [212, 54] width 40 height 21
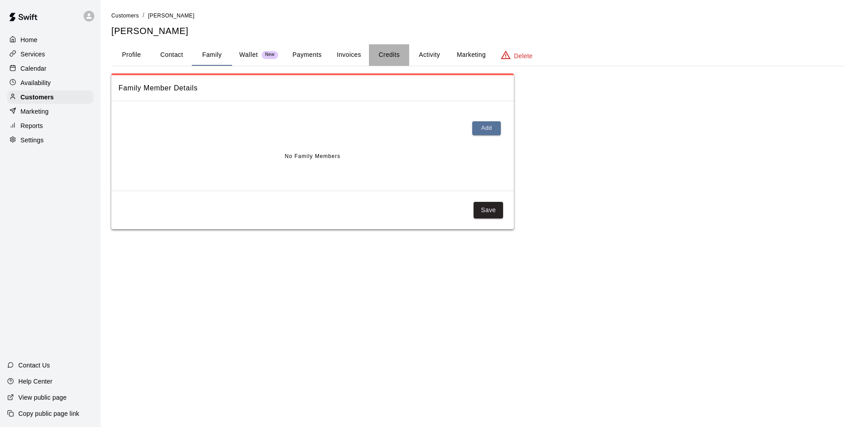
click at [389, 56] on button "Credits" at bounding box center [389, 54] width 40 height 21
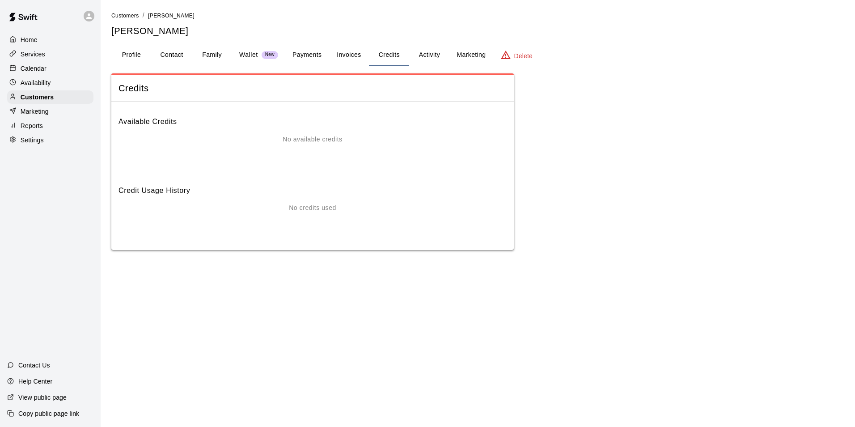
click at [336, 58] on button "Invoices" at bounding box center [349, 54] width 40 height 21
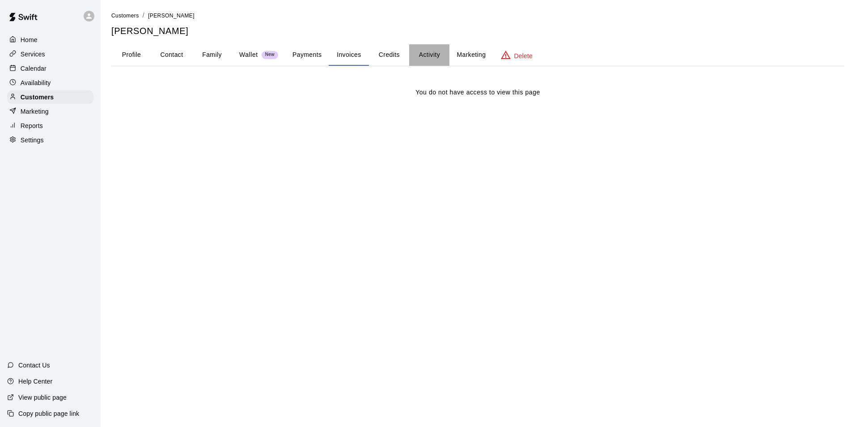
click at [415, 59] on button "Activity" at bounding box center [429, 54] width 40 height 21
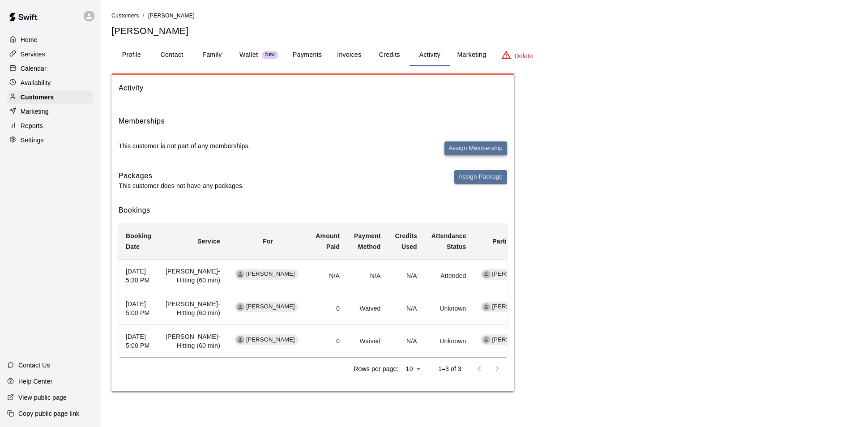
click at [464, 144] on button "Assign Membership" at bounding box center [475, 148] width 63 height 14
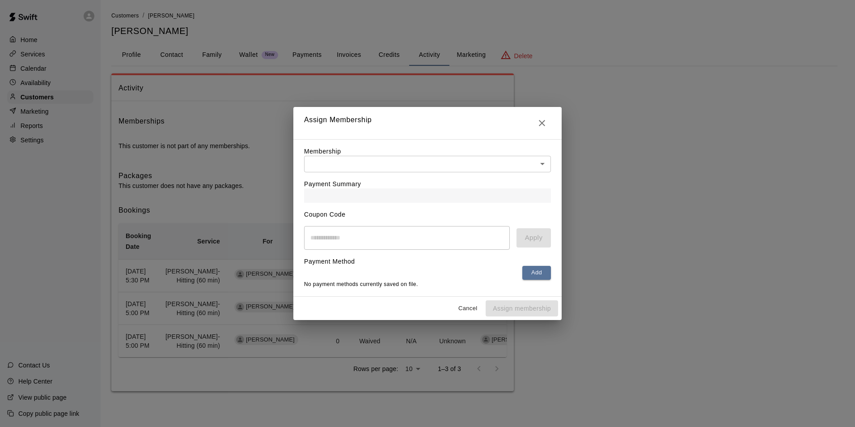
click at [378, 158] on body "Home Services Calendar Availability Customers Marketing Reports Settings Contac…" at bounding box center [427, 204] width 855 height 409
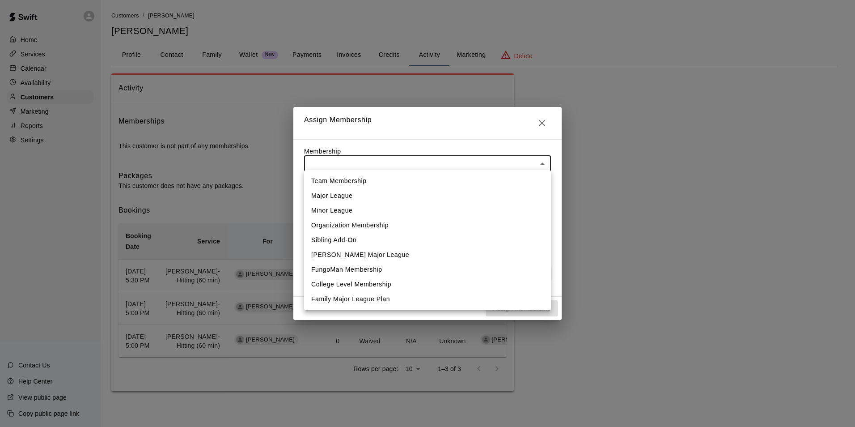
click at [536, 123] on div at bounding box center [427, 213] width 855 height 427
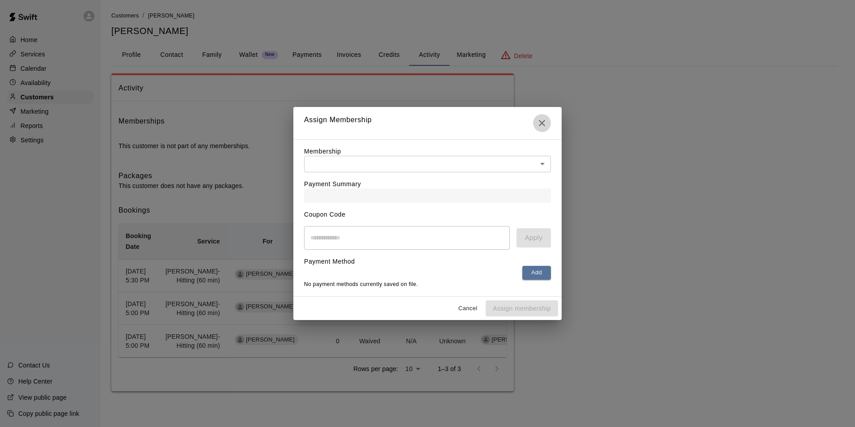
click at [542, 122] on icon "Close" at bounding box center [542, 123] width 11 height 11
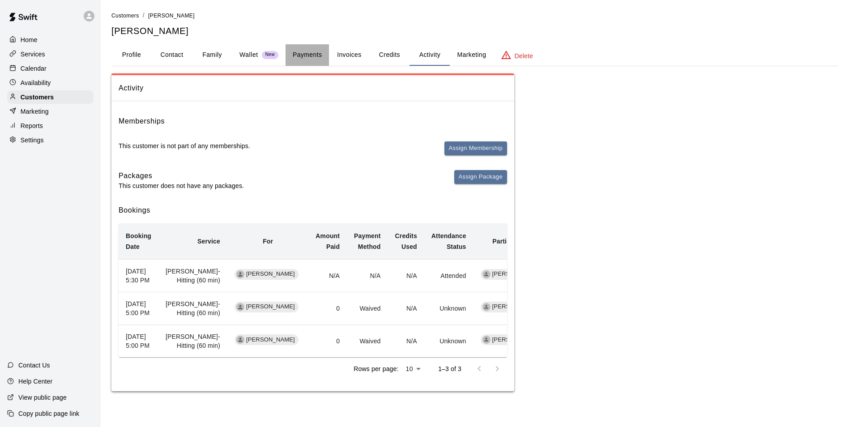
click at [319, 56] on button "Payments" at bounding box center [306, 54] width 43 height 21
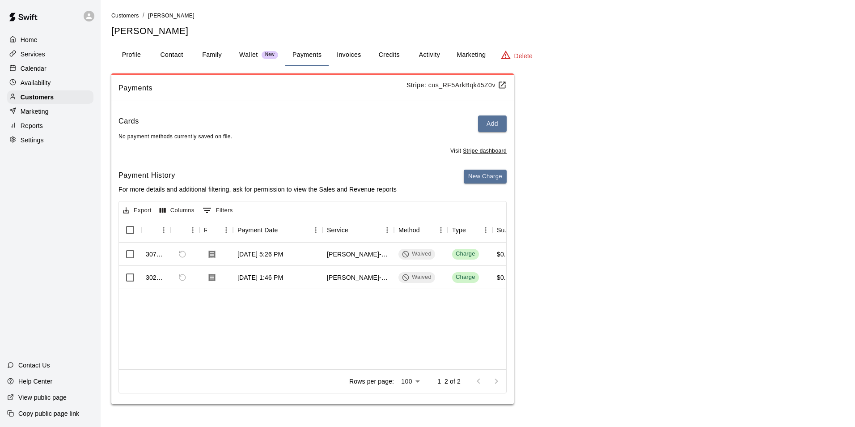
click at [487, 111] on div "Cards Add No payment methods currently saved on file. Visit Stripe dashboard Pa…" at bounding box center [312, 256] width 403 height 296
click at [490, 124] on button "Add" at bounding box center [492, 123] width 29 height 17
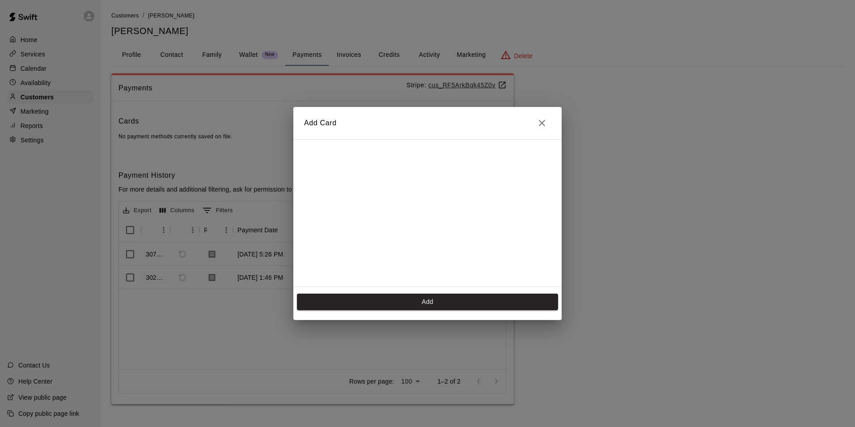
scroll to position [126, 0]
click at [416, 301] on button "Add" at bounding box center [427, 301] width 261 height 17
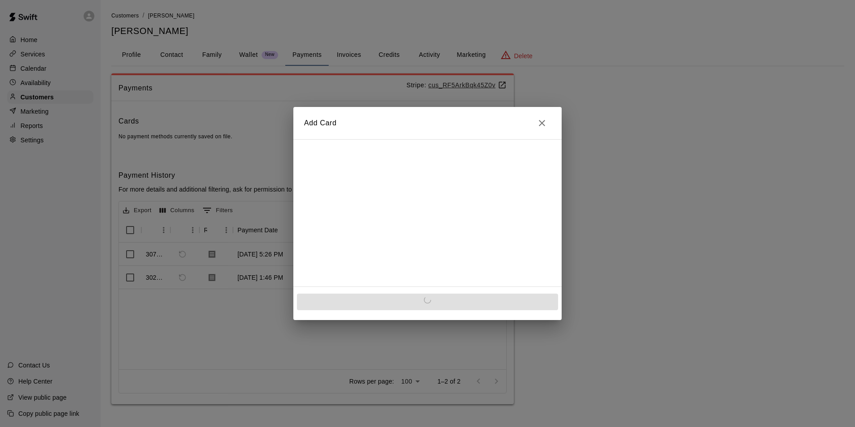
scroll to position [0, 0]
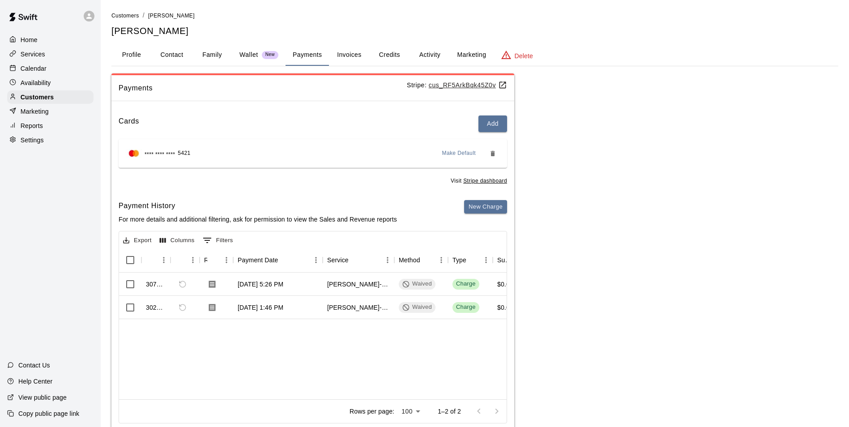
click at [390, 56] on button "Credits" at bounding box center [389, 54] width 40 height 21
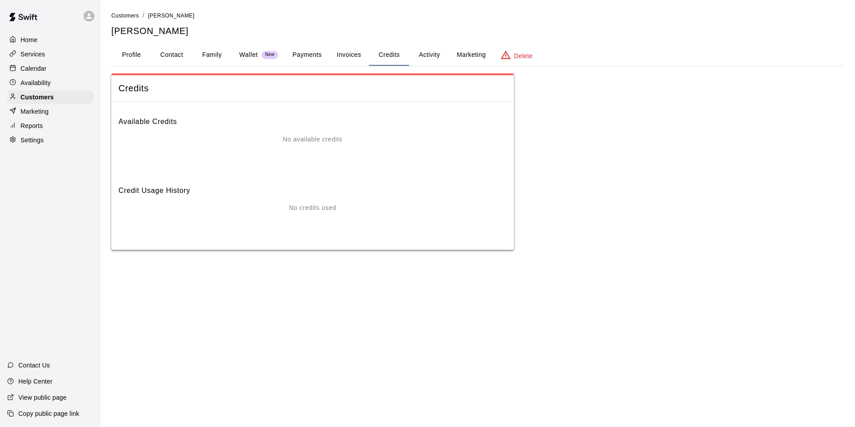
click at [422, 59] on button "Activity" at bounding box center [429, 54] width 40 height 21
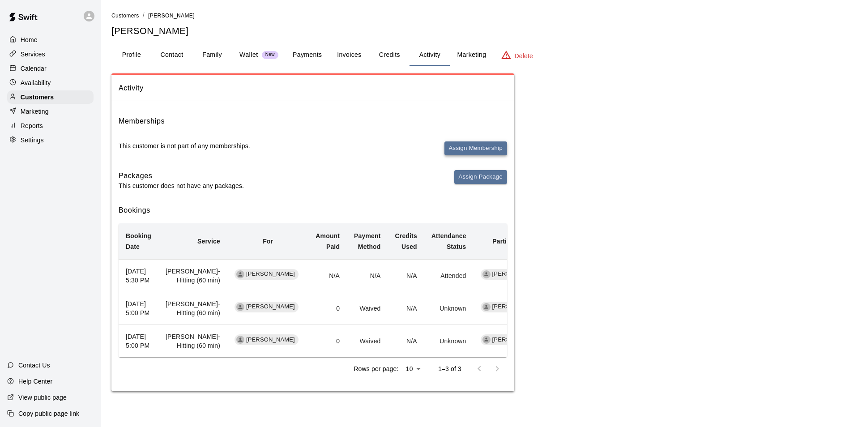
click at [475, 141] on button "Assign Membership" at bounding box center [475, 148] width 63 height 14
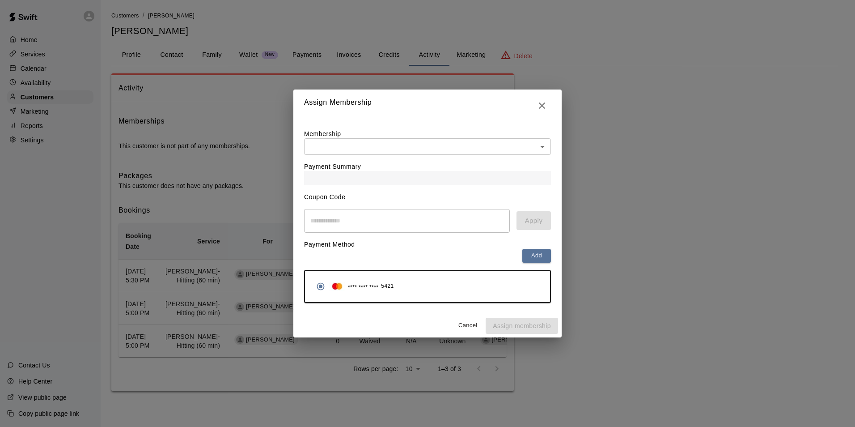
click at [425, 152] on body "Home Services Calendar Availability Customers Marketing Reports Settings Contac…" at bounding box center [427, 204] width 855 height 409
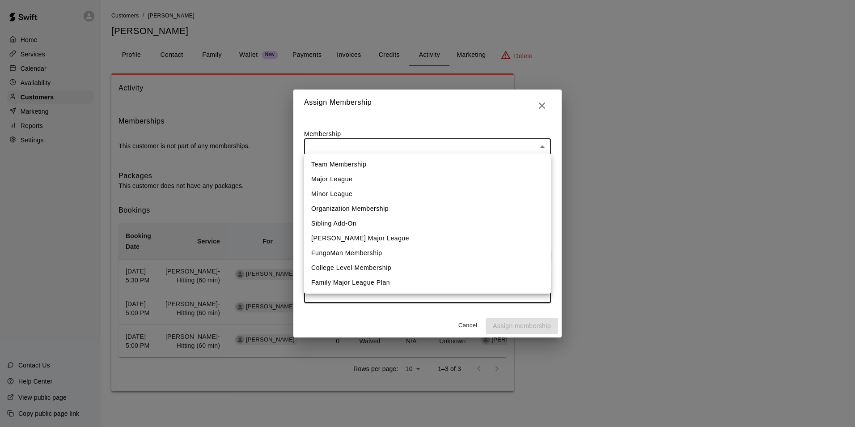
click at [351, 264] on li "College Level Membership" at bounding box center [427, 267] width 247 height 15
type input "**********"
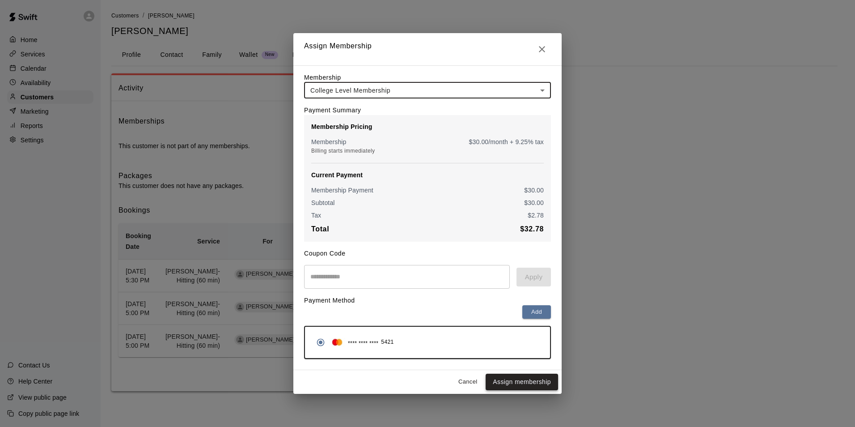
click at [522, 382] on button "Assign membership" at bounding box center [522, 382] width 72 height 17
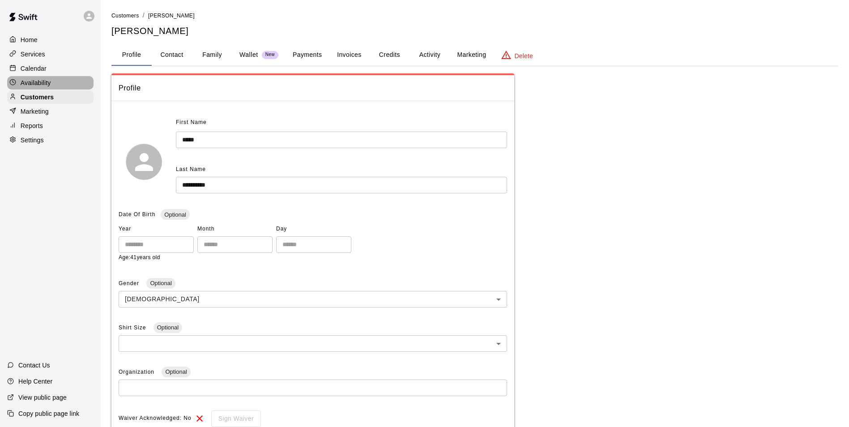
click at [27, 79] on div "Availability" at bounding box center [50, 82] width 86 height 13
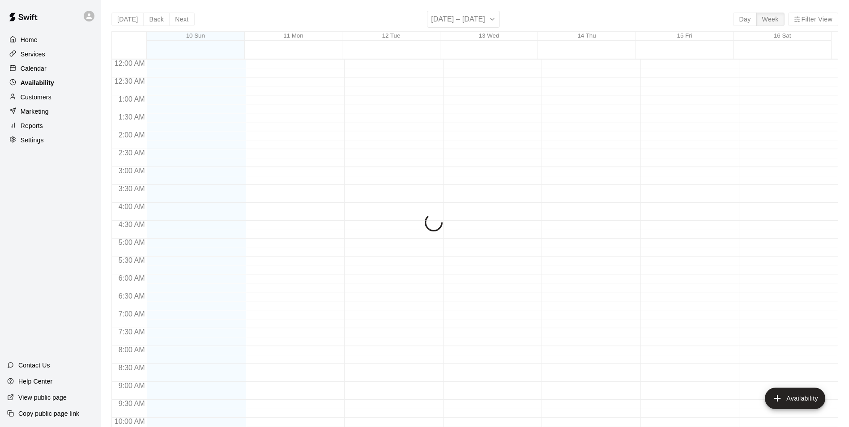
scroll to position [471, 0]
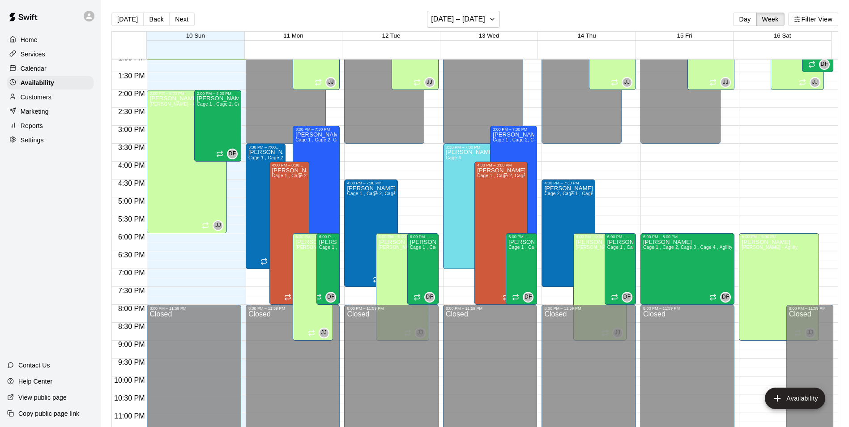
click at [50, 99] on p "Customers" at bounding box center [36, 97] width 31 height 9
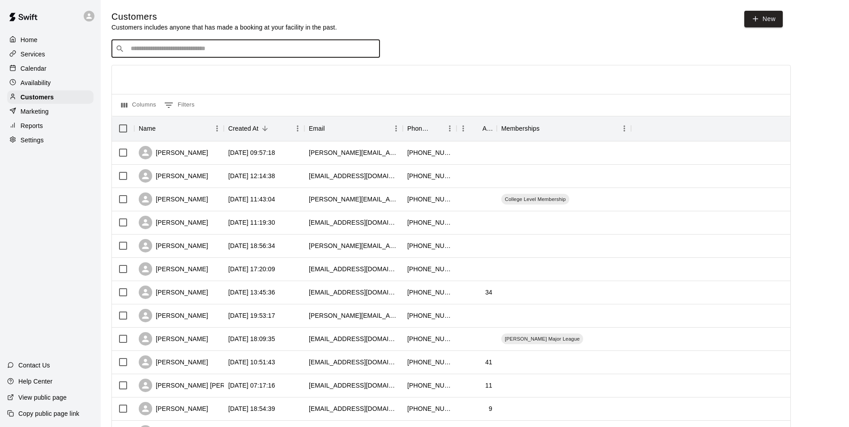
drag, startPoint x: 147, startPoint y: 69, endPoint x: 178, endPoint y: 50, distance: 36.4
click at [179, 50] on input "Search customers by name or email" at bounding box center [252, 48] width 248 height 9
type input "******"
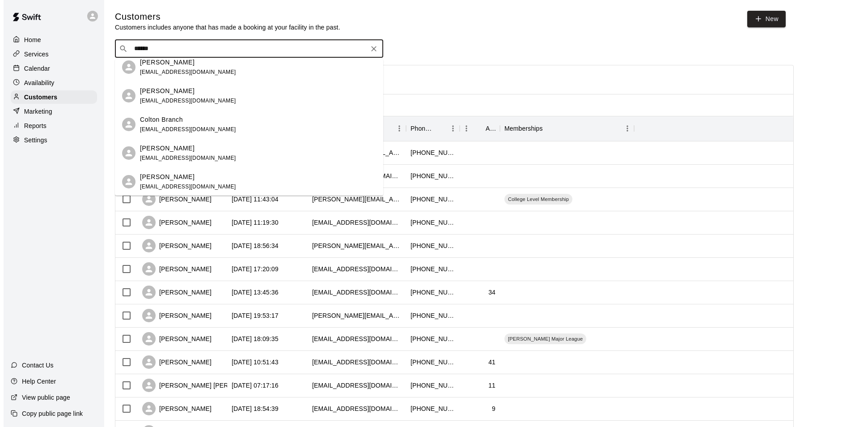
scroll to position [150, 0]
click at [186, 178] on div "Colton Moran" at bounding box center [184, 176] width 96 height 9
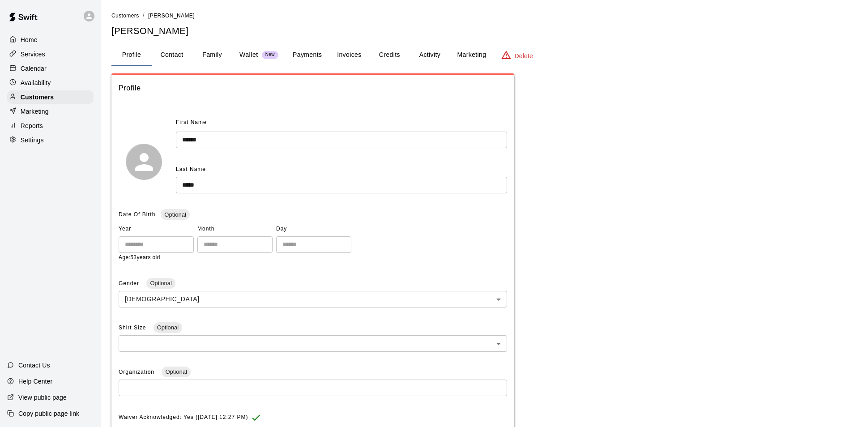
click at [222, 59] on button "Family" at bounding box center [212, 54] width 40 height 21
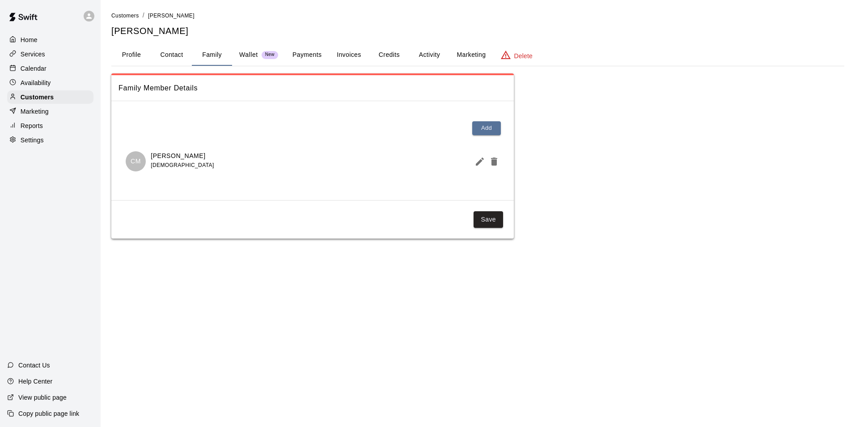
click at [297, 55] on button "Payments" at bounding box center [306, 54] width 43 height 21
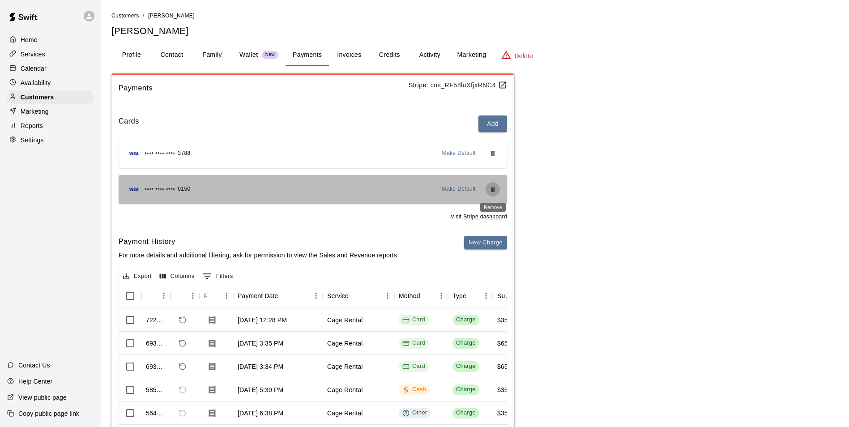
click at [492, 191] on icon "Remove" at bounding box center [492, 189] width 4 height 5
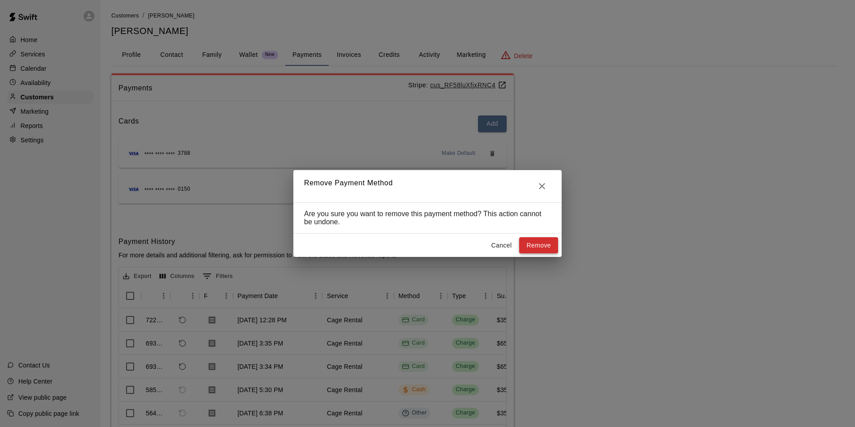
click at [548, 246] on button "Remove" at bounding box center [538, 245] width 39 height 17
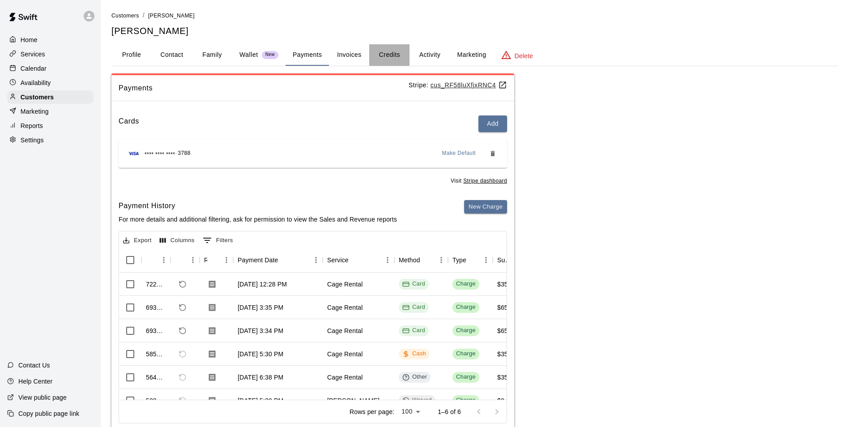
click at [393, 59] on button "Credits" at bounding box center [389, 54] width 40 height 21
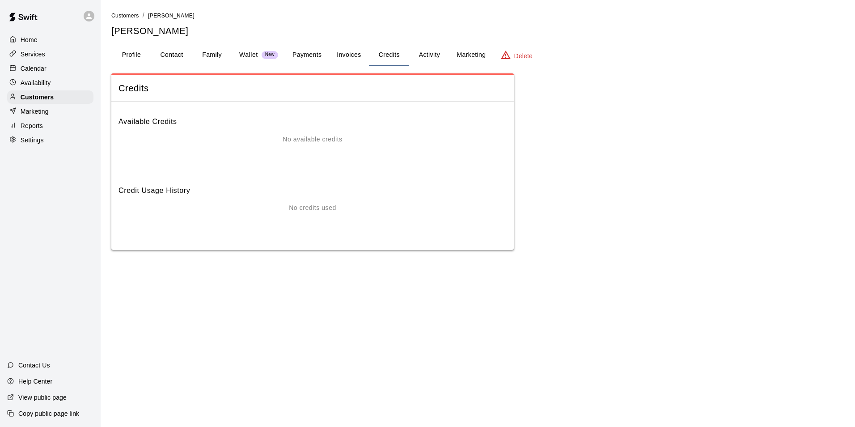
click at [429, 52] on button "Activity" at bounding box center [429, 54] width 40 height 21
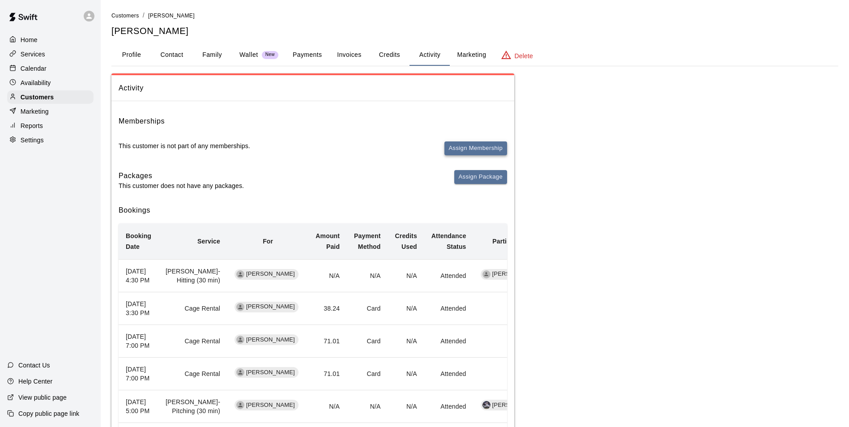
click at [469, 147] on button "Assign Membership" at bounding box center [475, 148] width 63 height 14
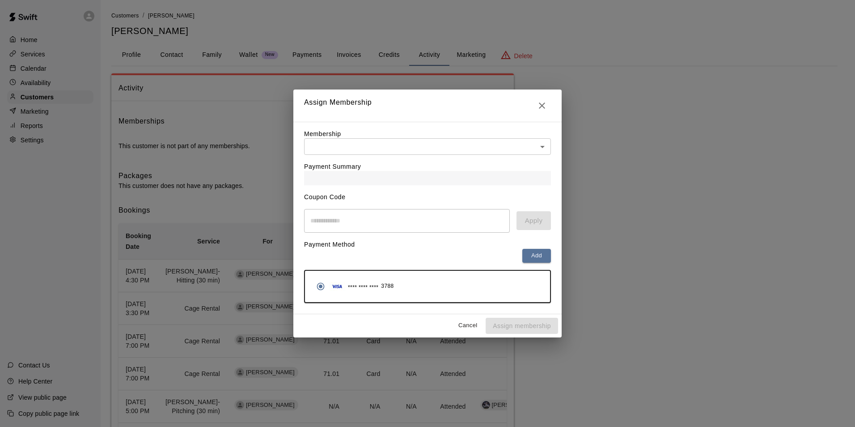
click at [376, 144] on body "Home Services Calendar Availability Customers Marketing Reports Settings Contac…" at bounding box center [427, 318] width 855 height 637
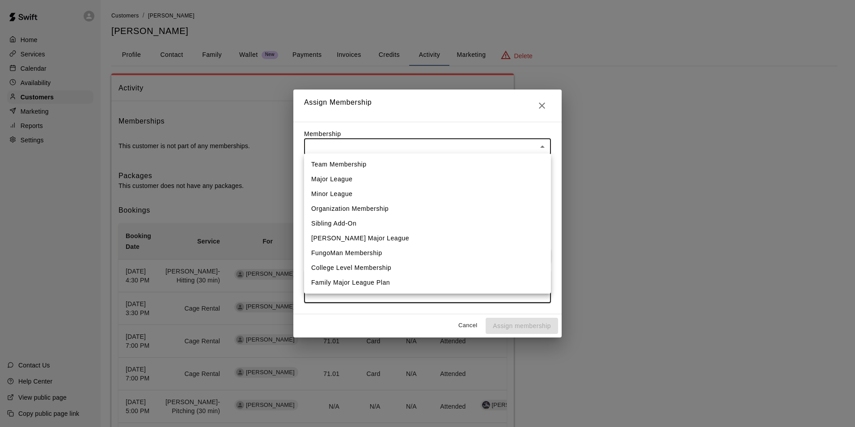
click at [345, 191] on li "Minor League" at bounding box center [427, 194] width 247 height 15
type input "**********"
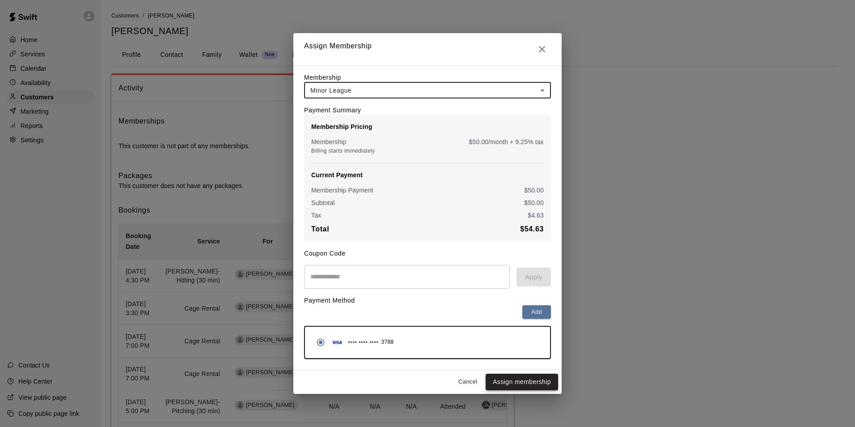
click at [522, 385] on button "Assign membership" at bounding box center [522, 382] width 72 height 17
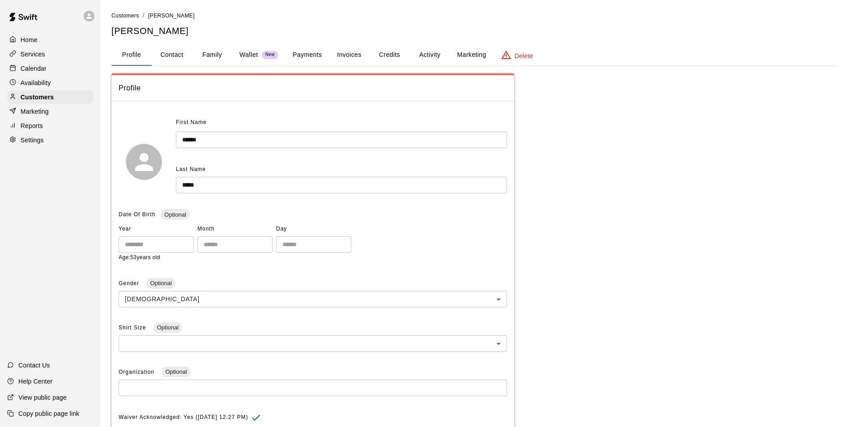
click at [53, 72] on div "Calendar" at bounding box center [50, 68] width 86 height 13
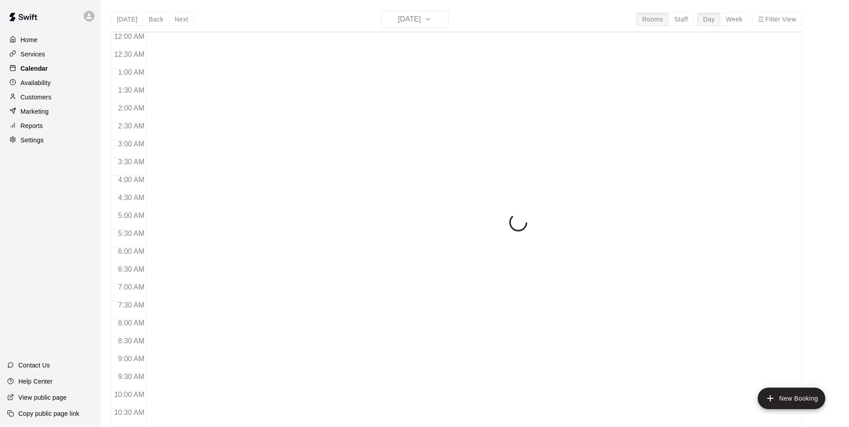
scroll to position [454, 0]
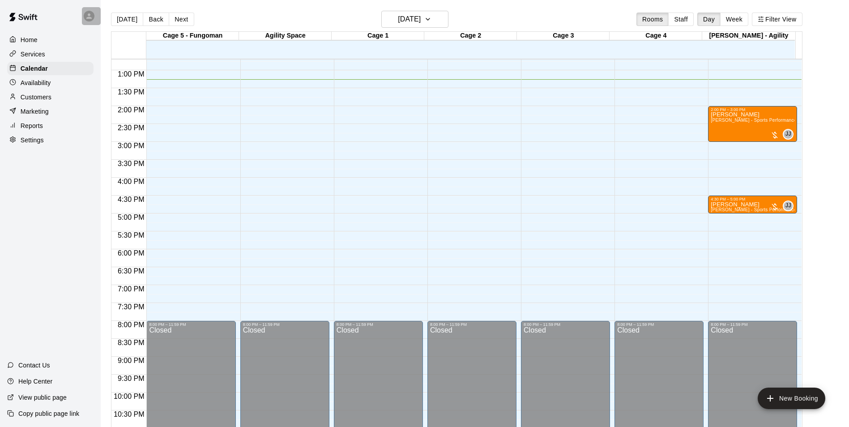
click at [85, 19] on div at bounding box center [89, 16] width 11 height 11
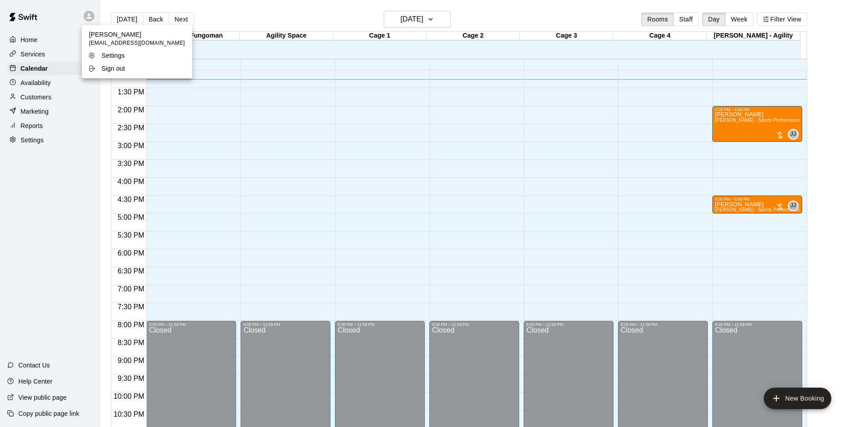
click at [85, 19] on div at bounding box center [427, 213] width 855 height 427
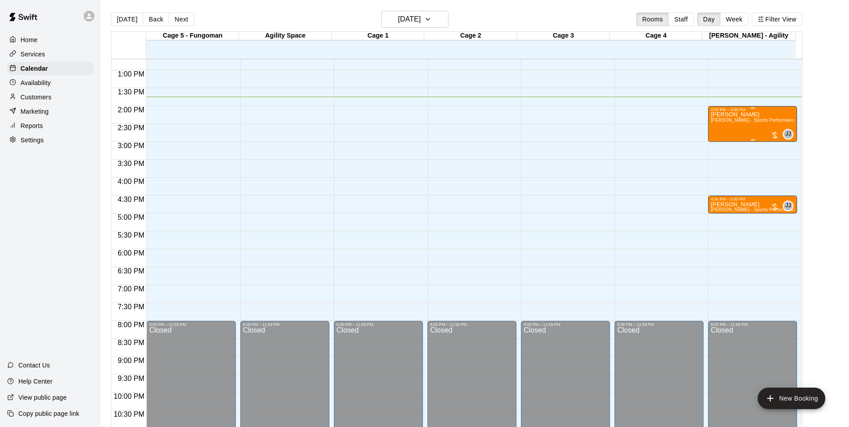
click at [739, 112] on div "2:00 PM – 3:00 PM" at bounding box center [752, 109] width 84 height 4
click at [717, 135] on img "edit" at bounding box center [718, 138] width 10 height 10
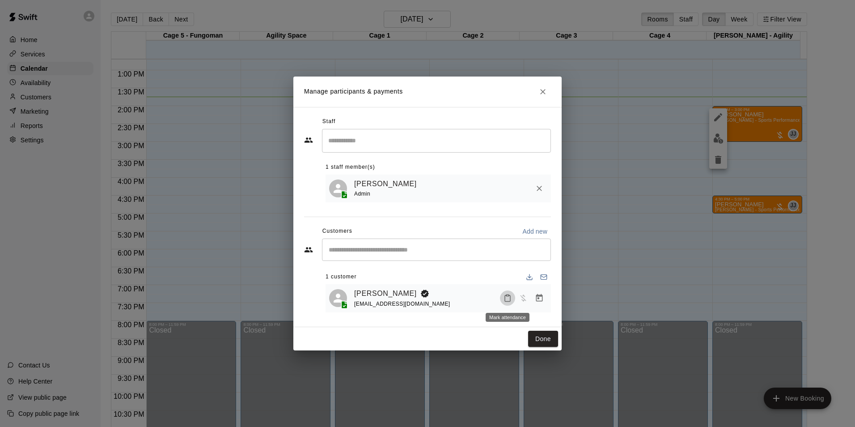
click at [511, 296] on icon "Mark attendance" at bounding box center [508, 298] width 8 height 8
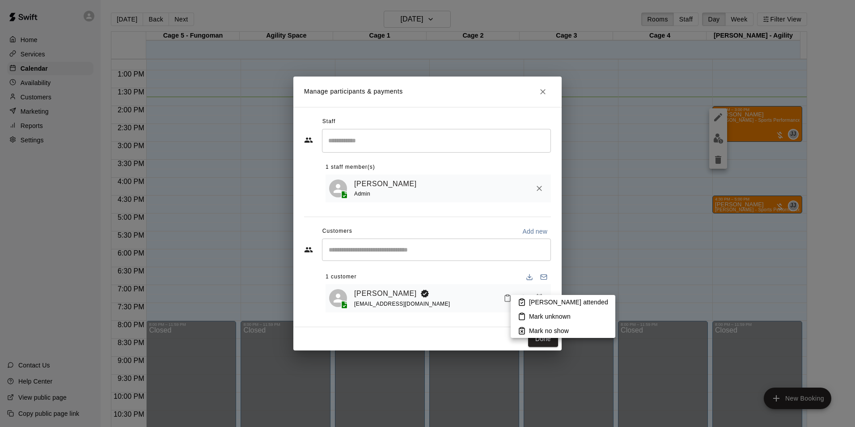
click at [535, 300] on p "Mark attended" at bounding box center [568, 301] width 79 height 9
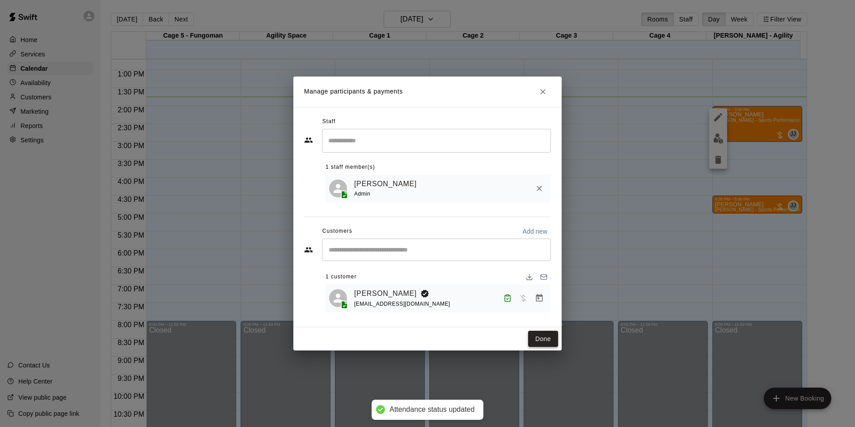
click at [548, 339] on button "Done" at bounding box center [543, 339] width 30 height 17
